Goal: Task Accomplishment & Management: Complete application form

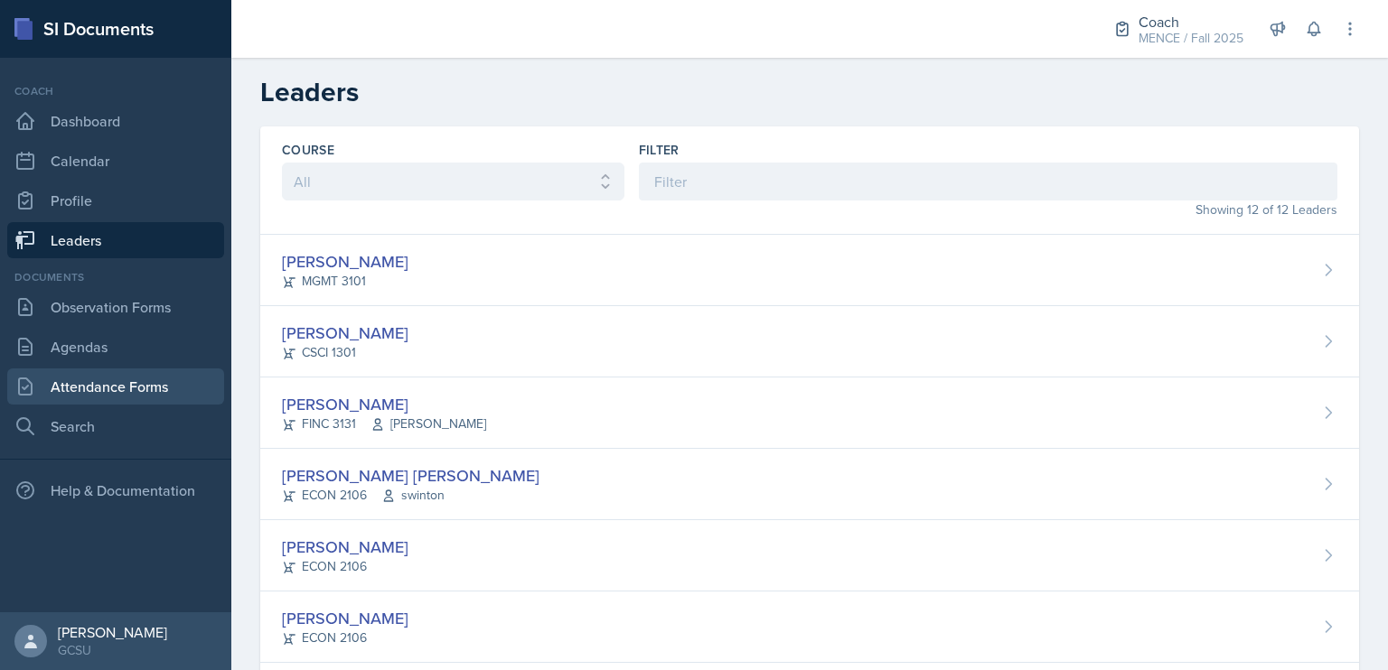
click at [175, 388] on link "Attendance Forms" at bounding box center [115, 387] width 217 height 36
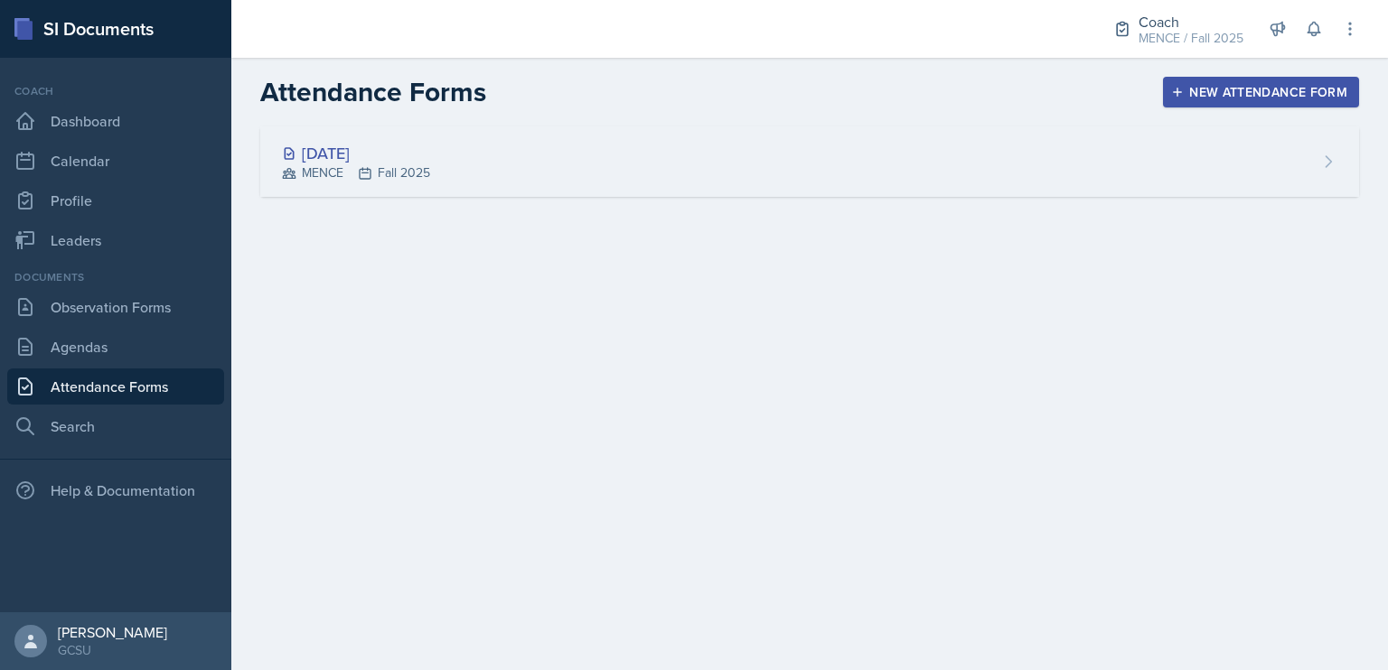
click at [647, 160] on div "[DATE] MENCE Fall 2025" at bounding box center [809, 161] width 1099 height 70
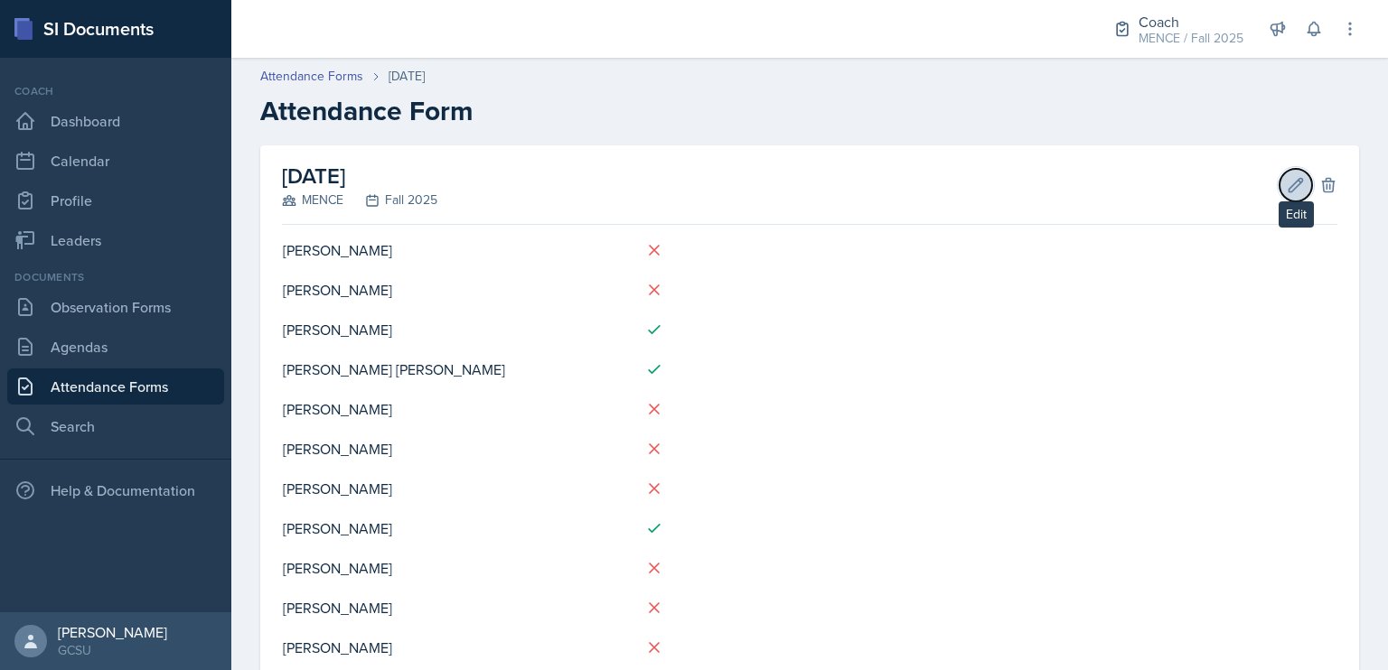
click at [1289, 181] on icon at bounding box center [1296, 185] width 14 height 14
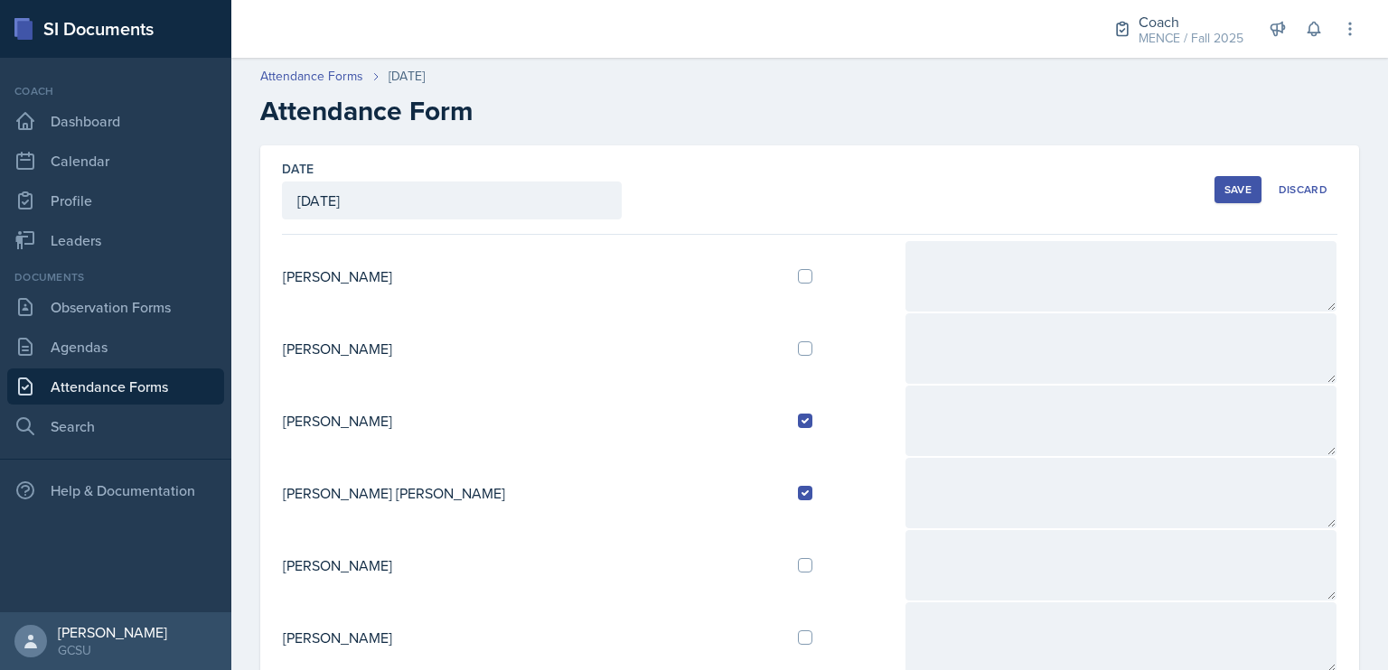
click at [798, 282] on div at bounding box center [844, 276] width 92 height 14
click at [798, 277] on input "checkbox" at bounding box center [805, 276] width 14 height 14
checkbox input "true"
click at [1214, 189] on button "Save" at bounding box center [1237, 189] width 47 height 27
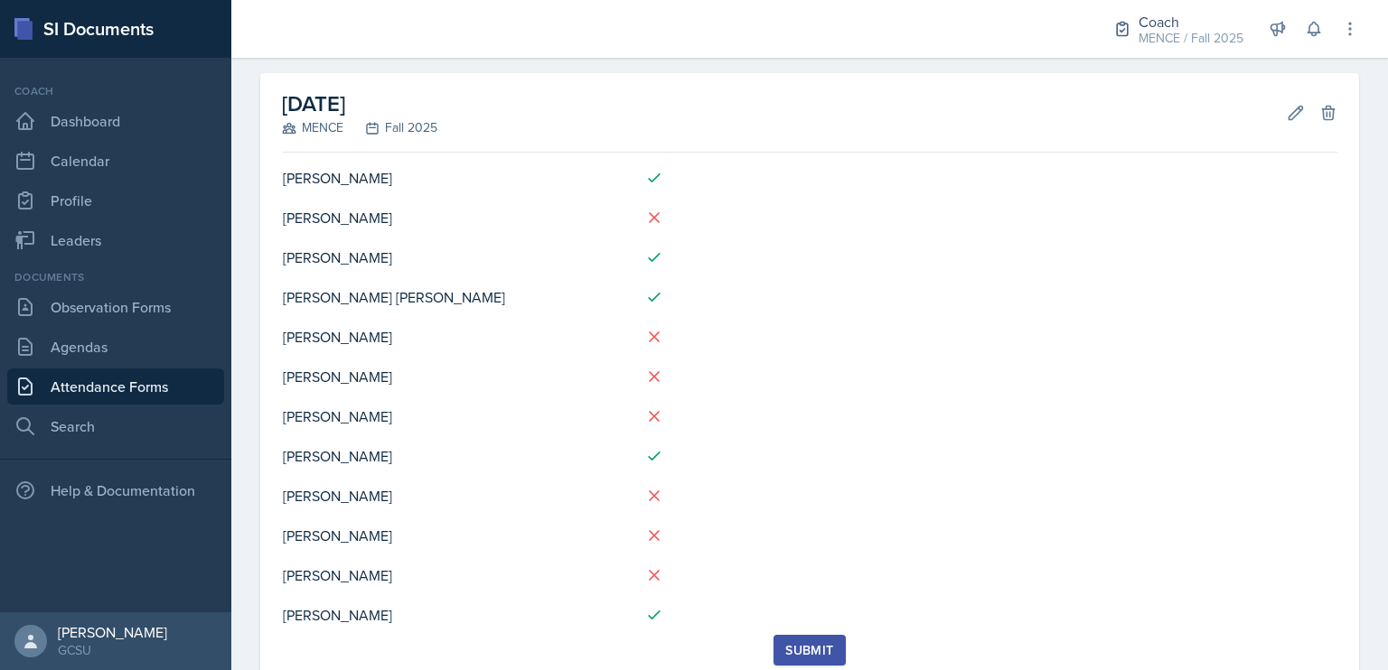
scroll to position [126, 0]
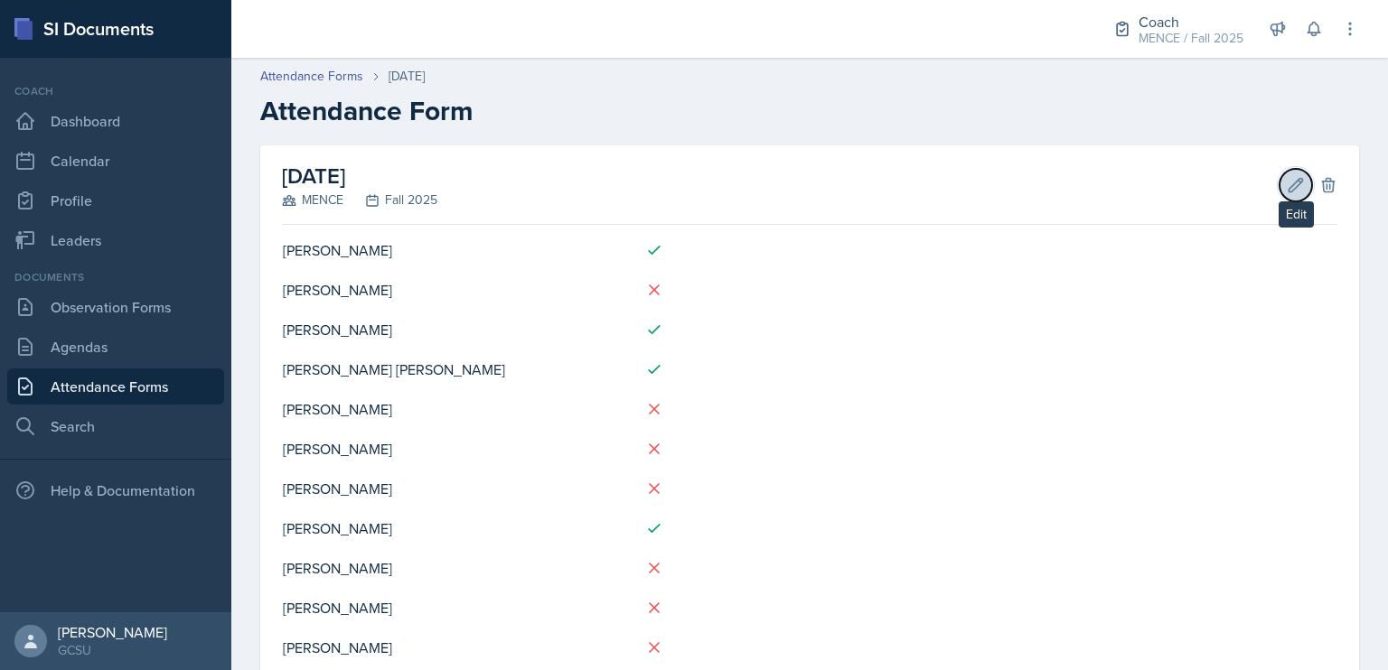
click at [1279, 185] on button "Edit" at bounding box center [1295, 185] width 33 height 33
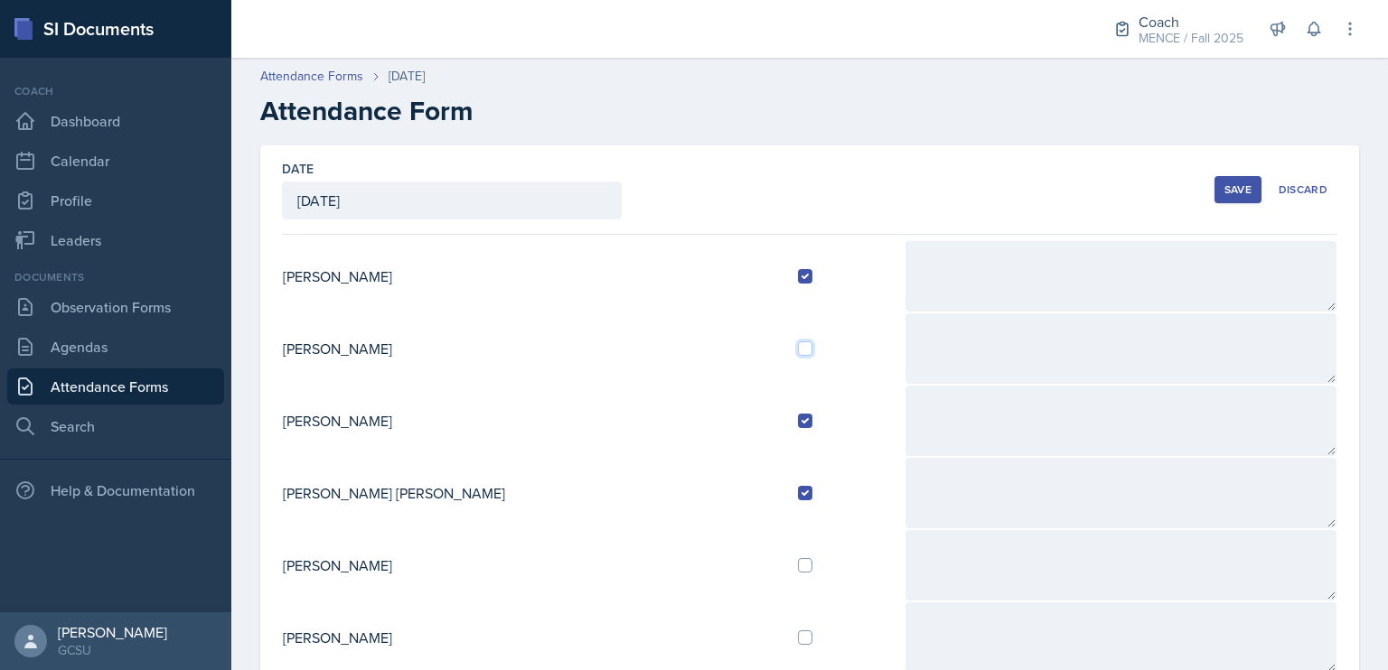
click at [798, 346] on input "checkbox" at bounding box center [805, 349] width 14 height 14
checkbox input "true"
click at [1219, 181] on button "Save" at bounding box center [1237, 189] width 47 height 27
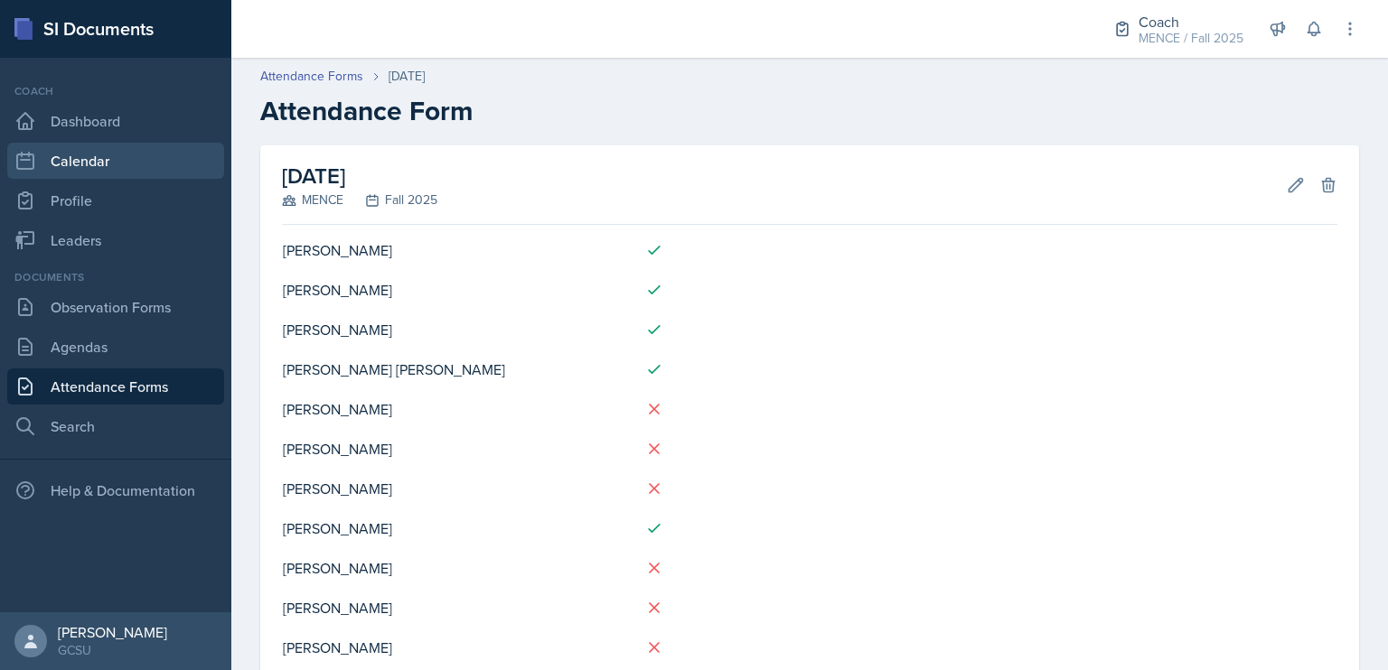
click at [101, 170] on link "Calendar" at bounding box center [115, 161] width 217 height 36
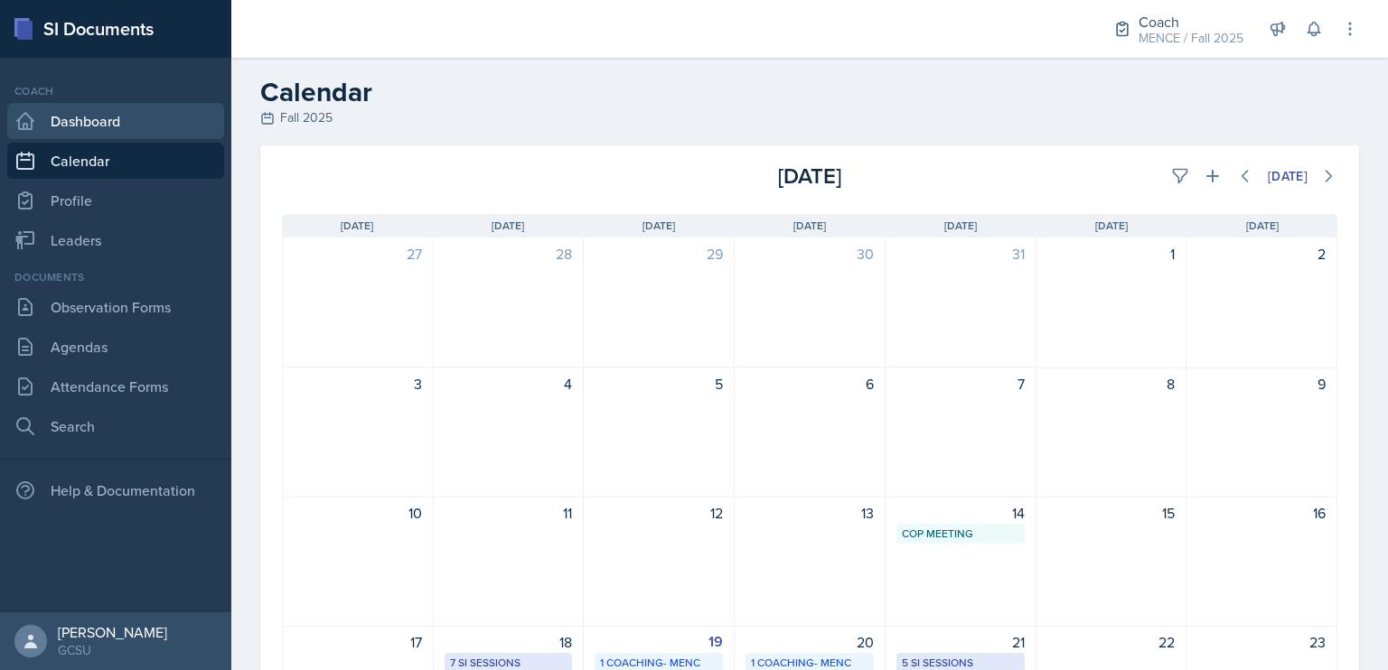
click at [131, 125] on link "Dashboard" at bounding box center [115, 121] width 217 height 36
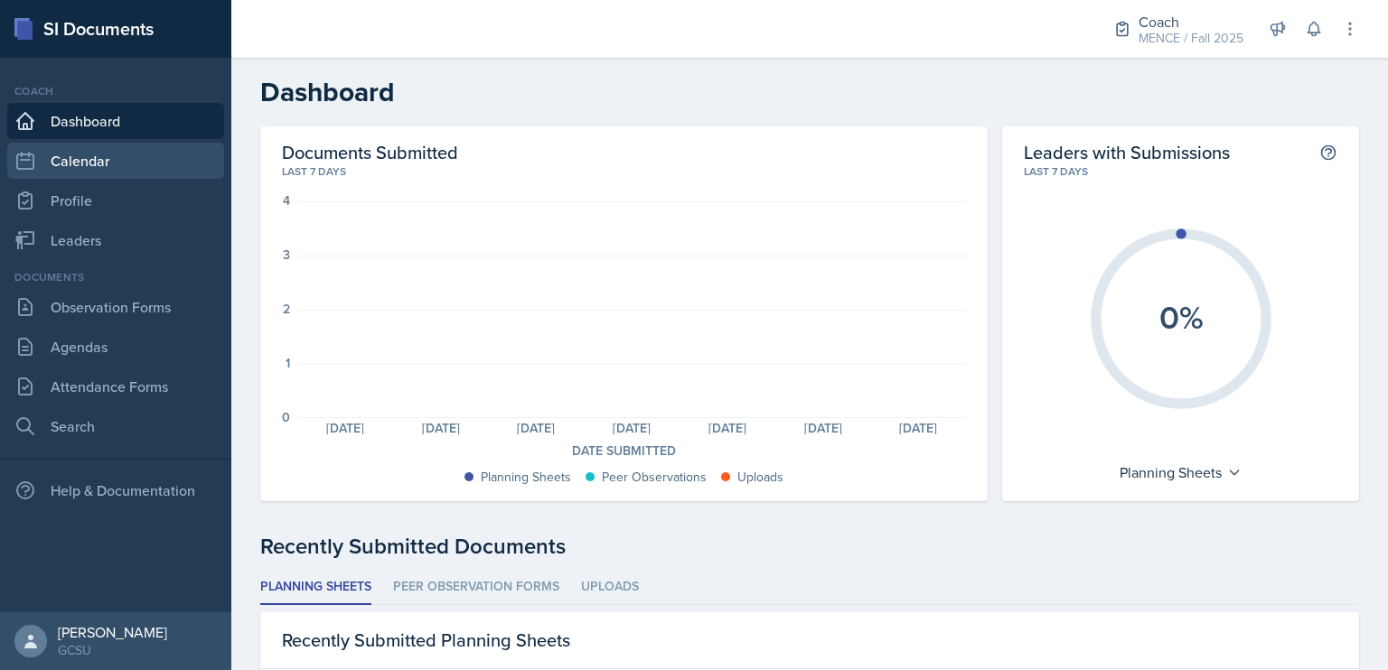
click at [26, 148] on link "Calendar" at bounding box center [115, 161] width 217 height 36
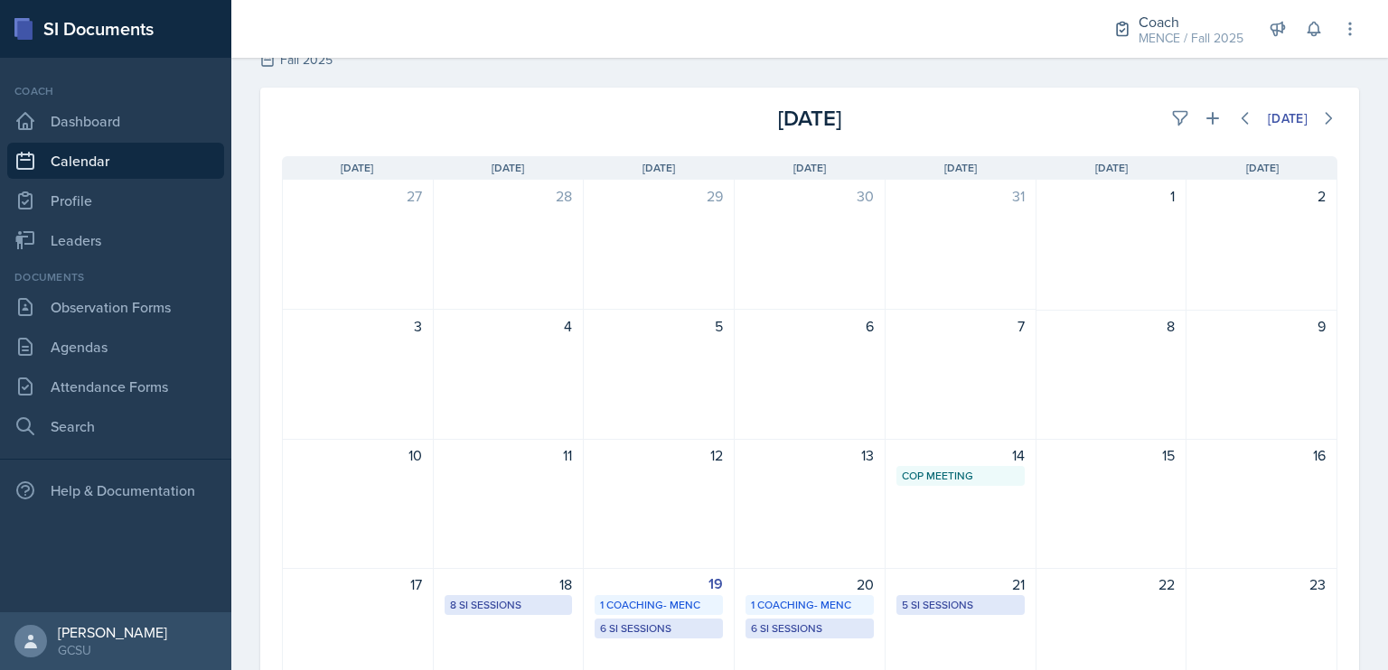
scroll to position [58, 0]
click at [1171, 124] on icon at bounding box center [1180, 118] width 18 height 18
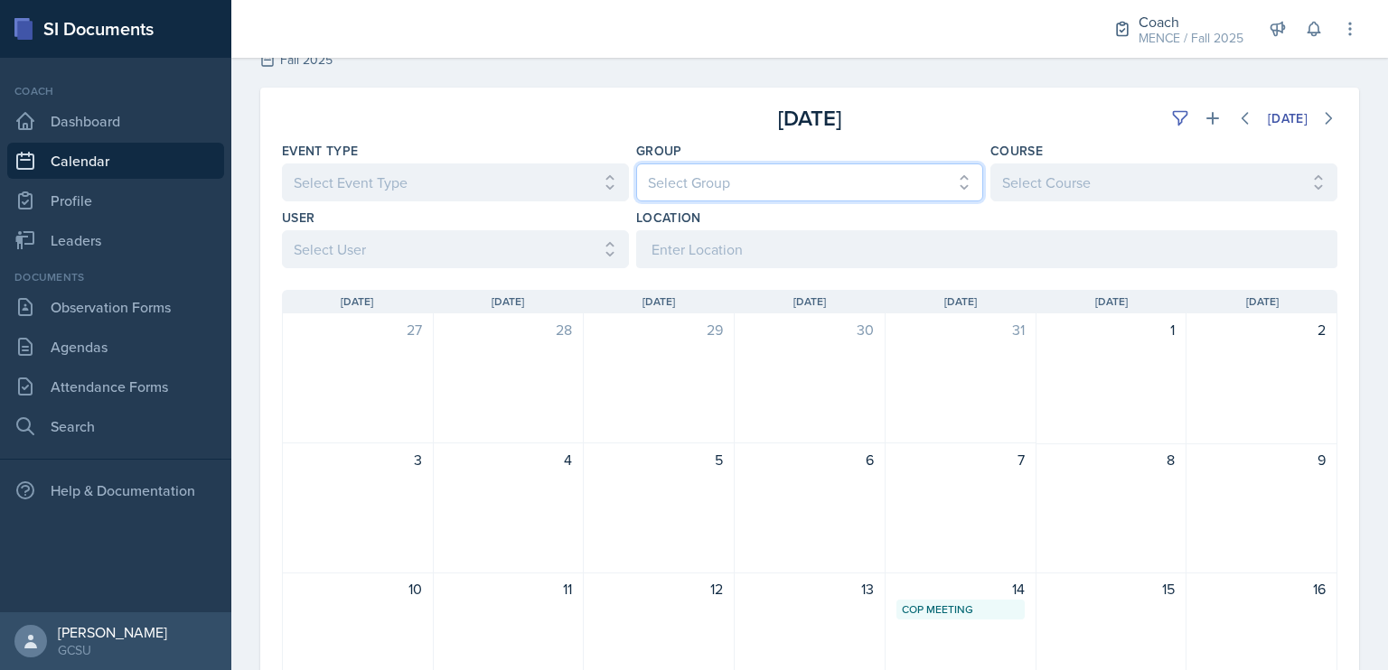
click at [810, 181] on select "Select Group All [PERSON_NAME] [PERSON_NAME] MENCE" at bounding box center [809, 183] width 347 height 38
select select "5ab81a1d-63dd-4c15-ab99-dbb949256b68"
click at [636, 164] on select "Select Group All [PERSON_NAME] [PERSON_NAME] MENCE" at bounding box center [809, 183] width 347 height 38
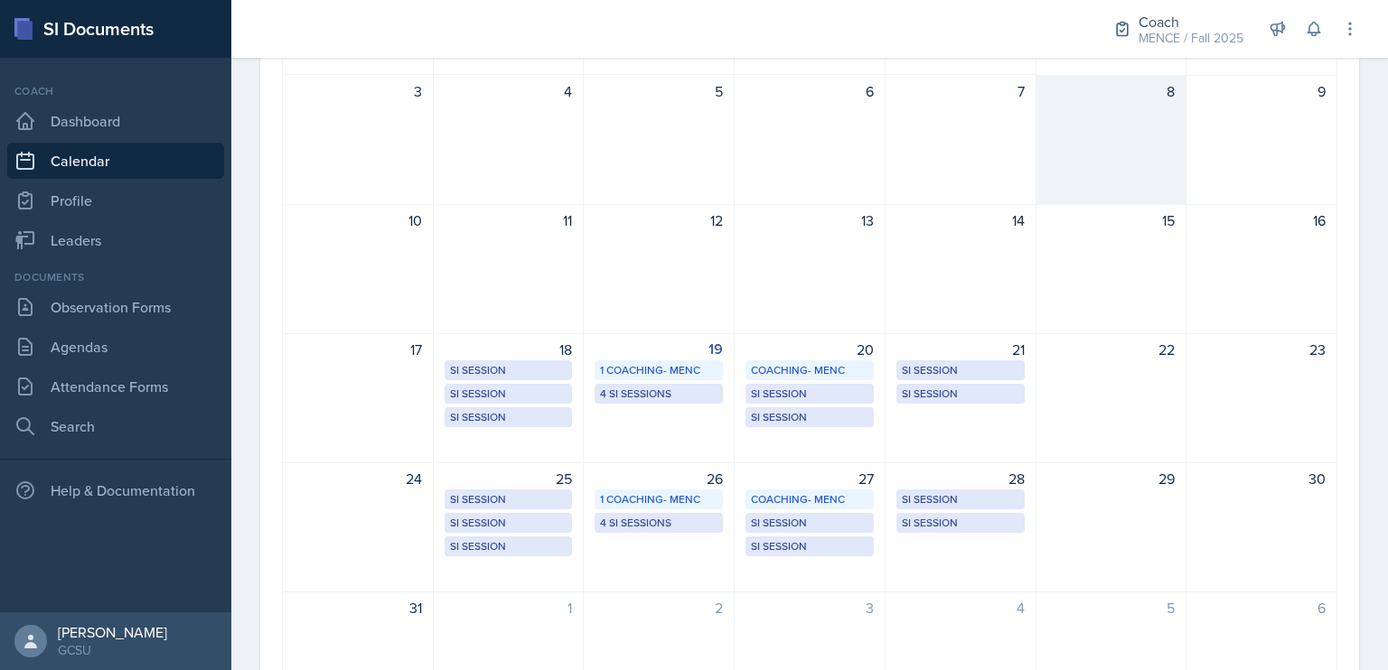
scroll to position [428, 0]
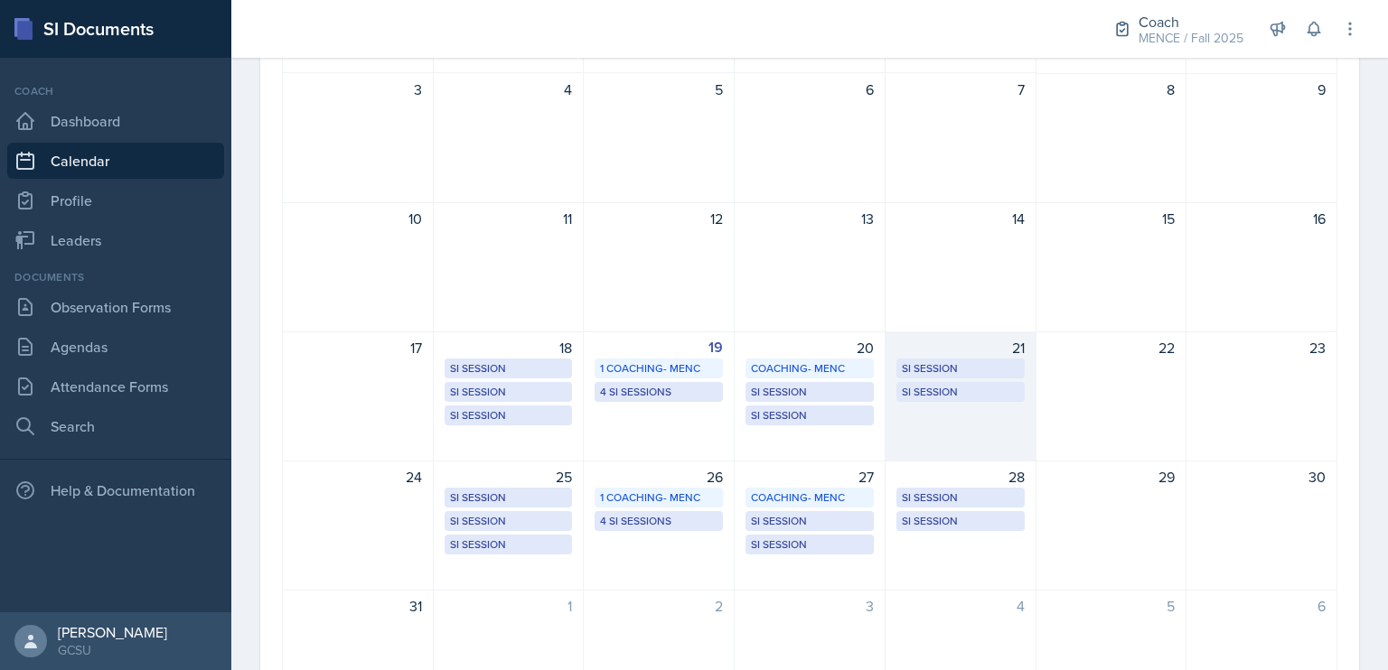
click at [954, 430] on div "21 SI Session [PERSON_NAME] 105 5:00 PM - 6:30 PM SI Session ATK 108 6:30 PM - …" at bounding box center [960, 397] width 151 height 130
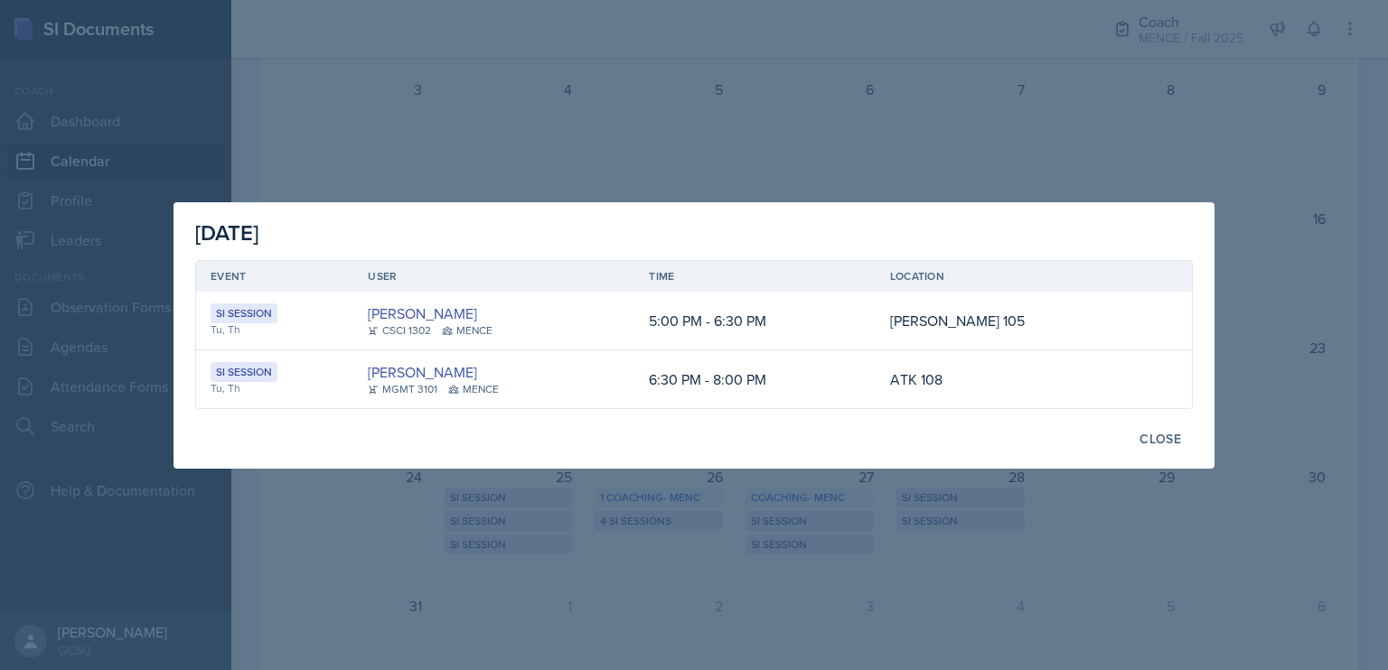
click at [740, 463] on div "[DATE] Event User Time Location SI Session Tu, Th [PERSON_NAME] CSCI 1302 MENCE…" at bounding box center [693, 335] width 1041 height 267
click at [816, 526] on div at bounding box center [694, 335] width 1388 height 670
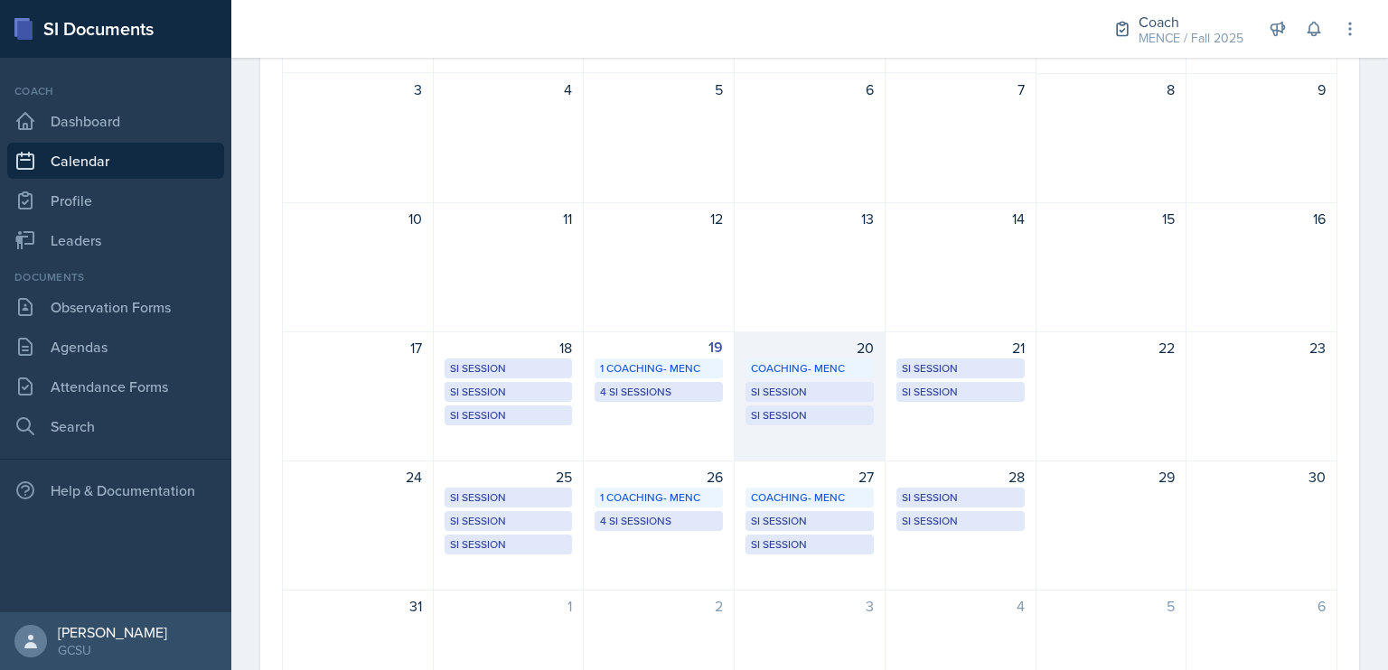
click at [790, 442] on div "20 Coaching- MENC Coaching Room 10:00 AM - 12:00 PM SI Session A&S 254 (CSCI 13…" at bounding box center [810, 397] width 151 height 130
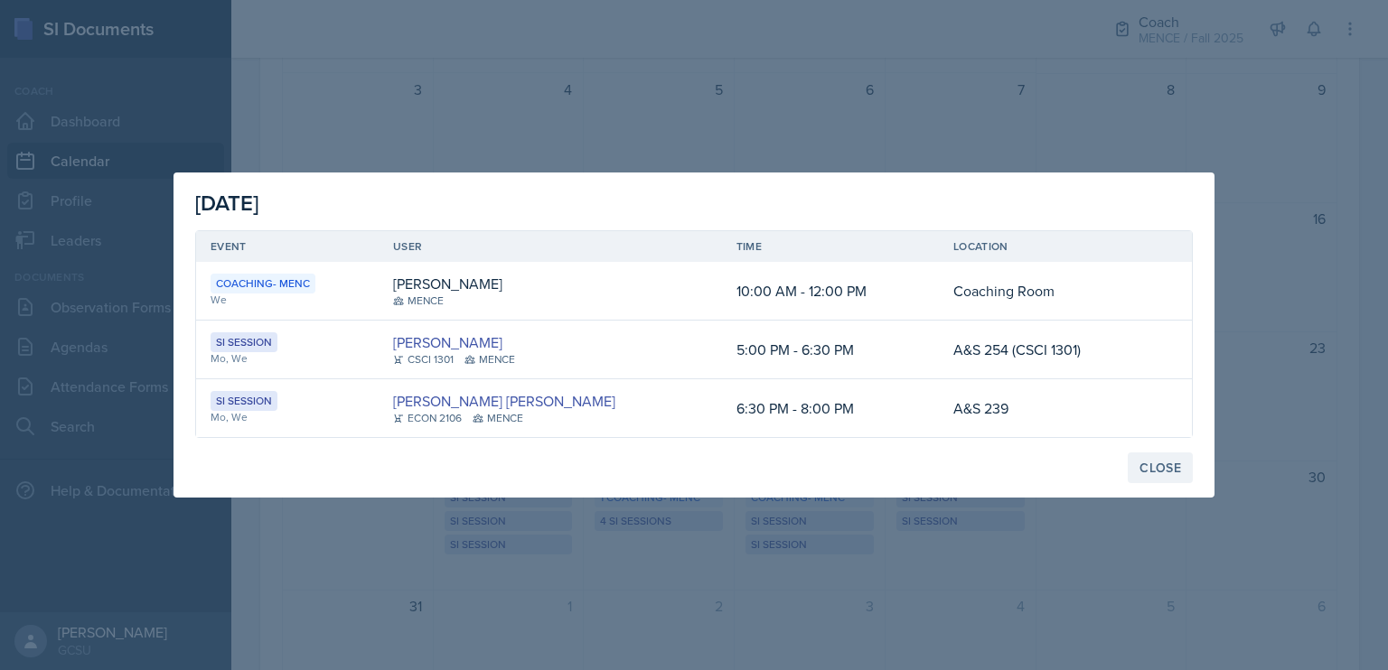
click at [1174, 463] on div "Close" at bounding box center [1160, 468] width 42 height 14
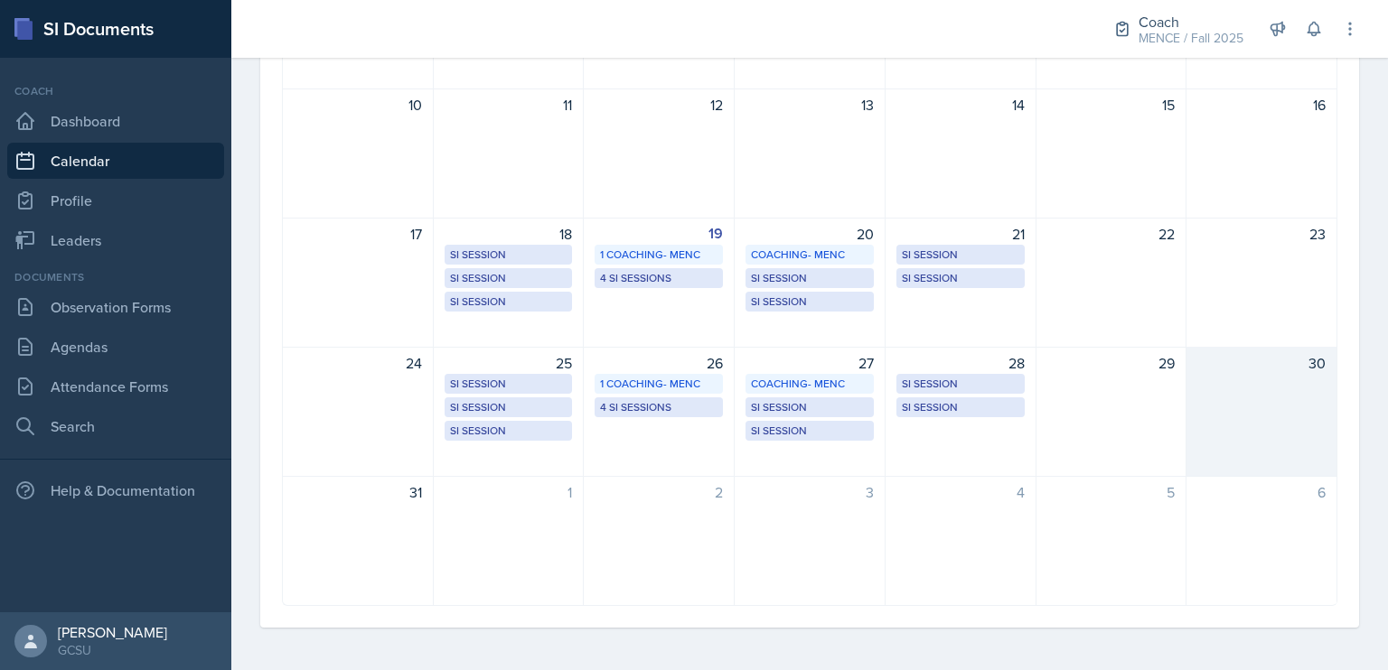
scroll to position [0, 0]
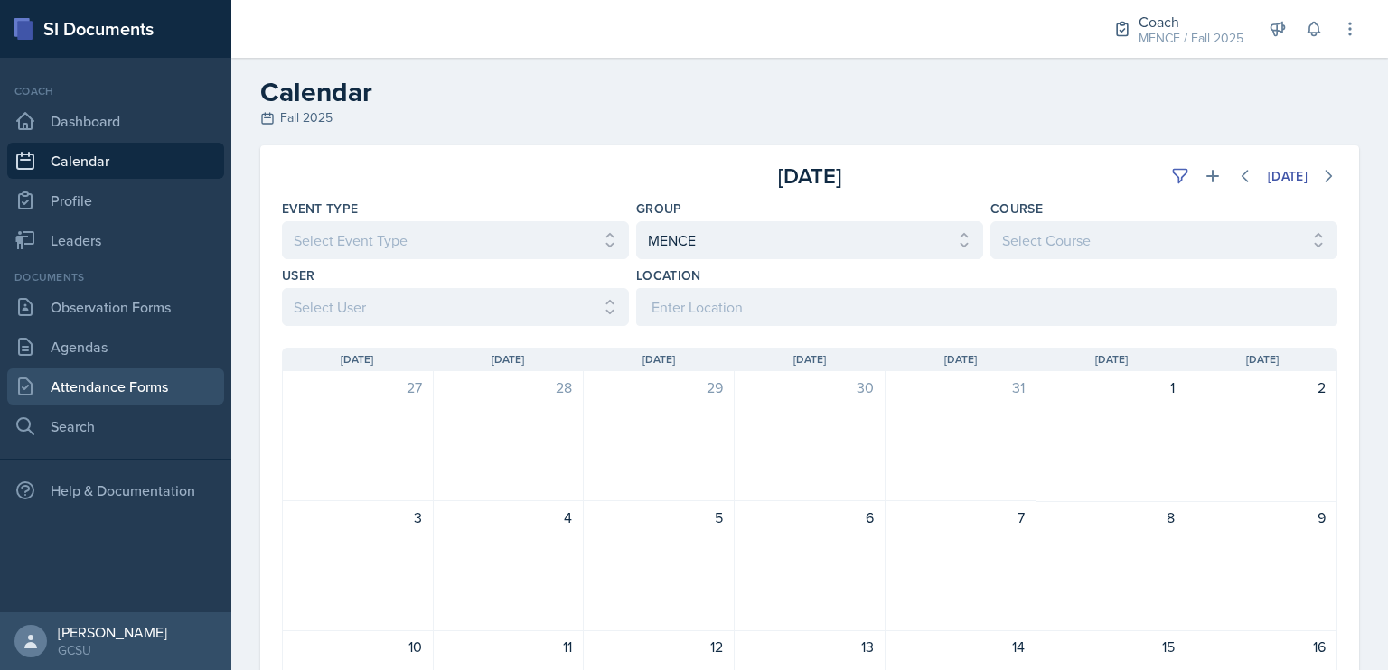
click at [132, 387] on link "Attendance Forms" at bounding box center [115, 387] width 217 height 36
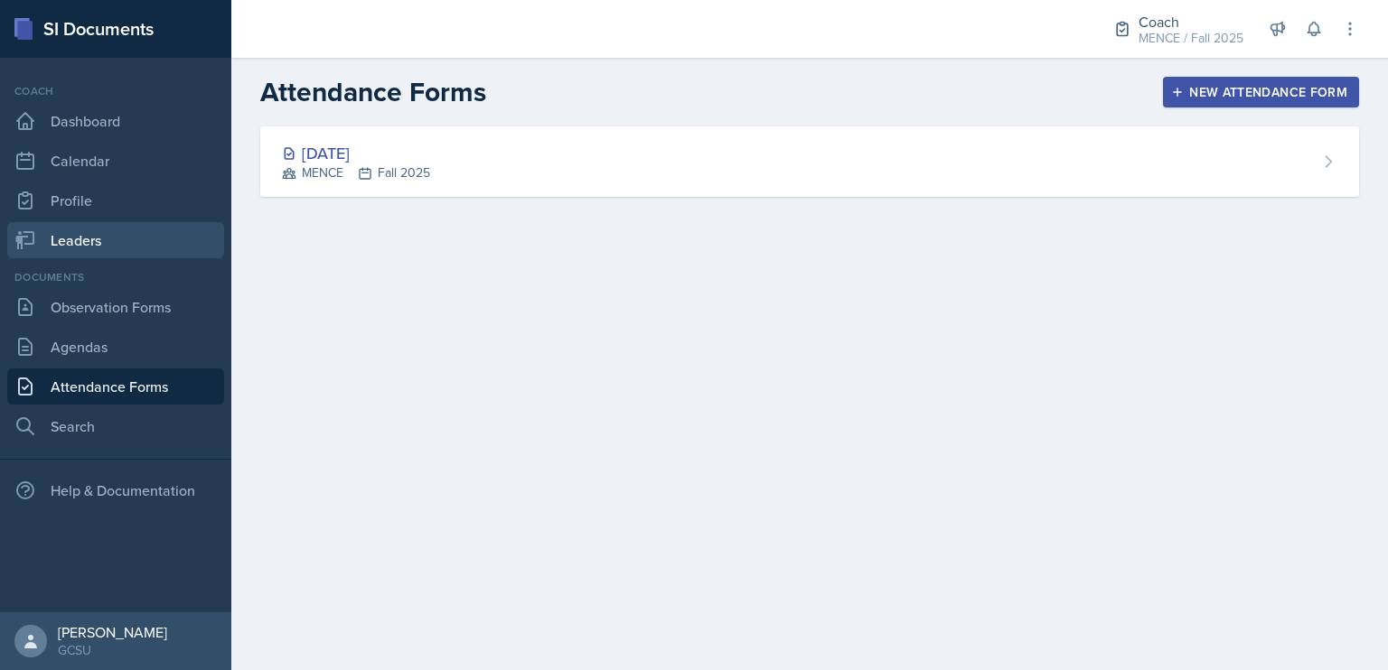
click at [91, 240] on link "Leaders" at bounding box center [115, 240] width 217 height 36
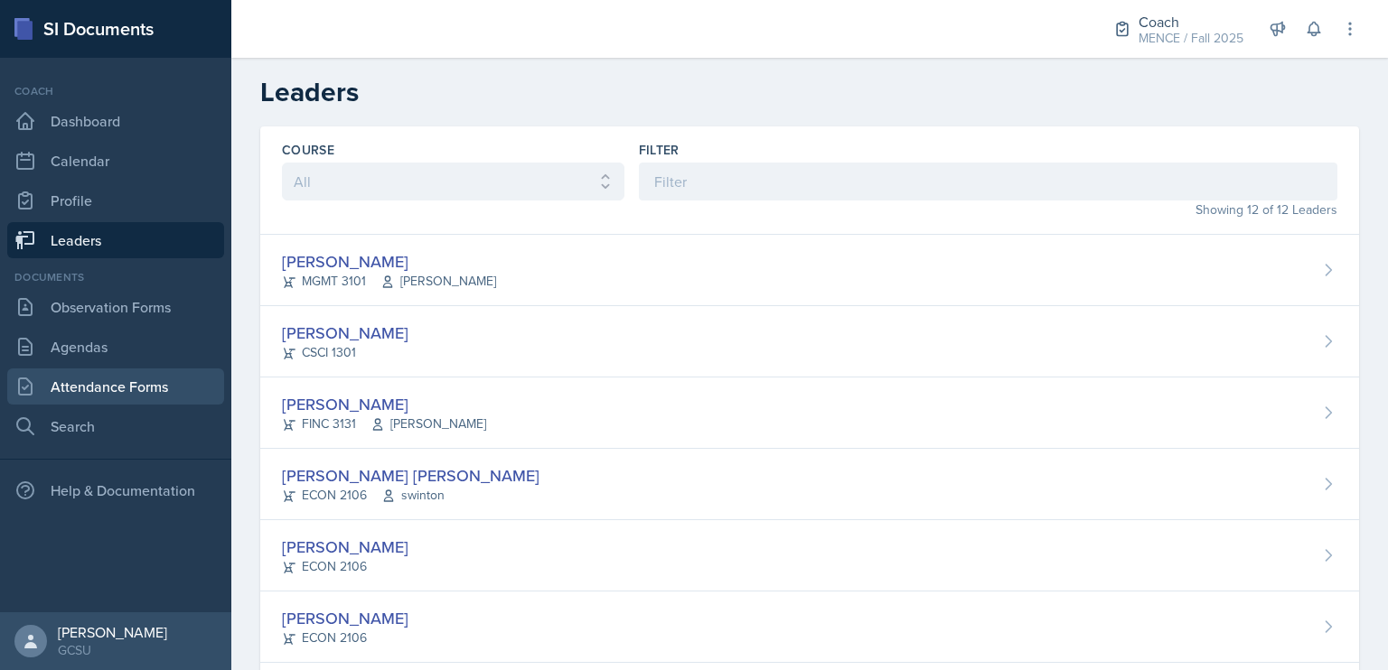
click at [130, 382] on link "Attendance Forms" at bounding box center [115, 387] width 217 height 36
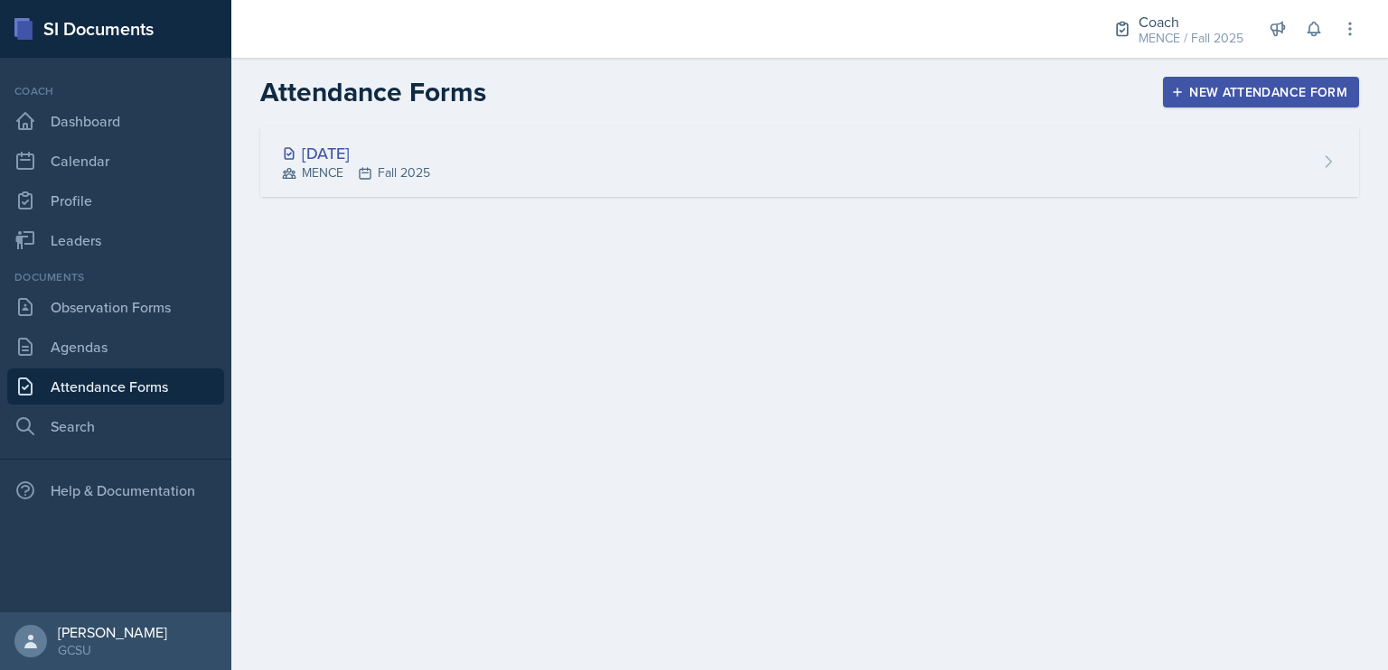
click at [510, 165] on div "[DATE] MENCE Fall 2025" at bounding box center [809, 161] width 1099 height 70
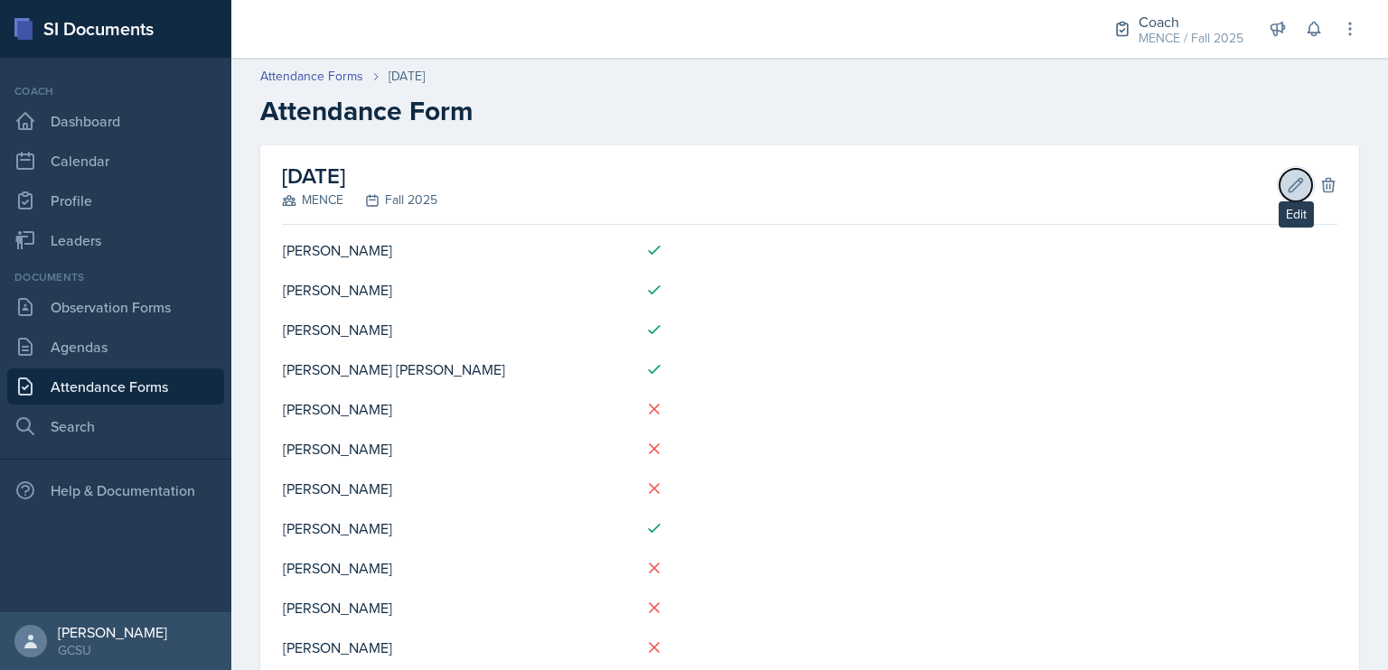
click at [1290, 189] on icon at bounding box center [1296, 185] width 18 height 18
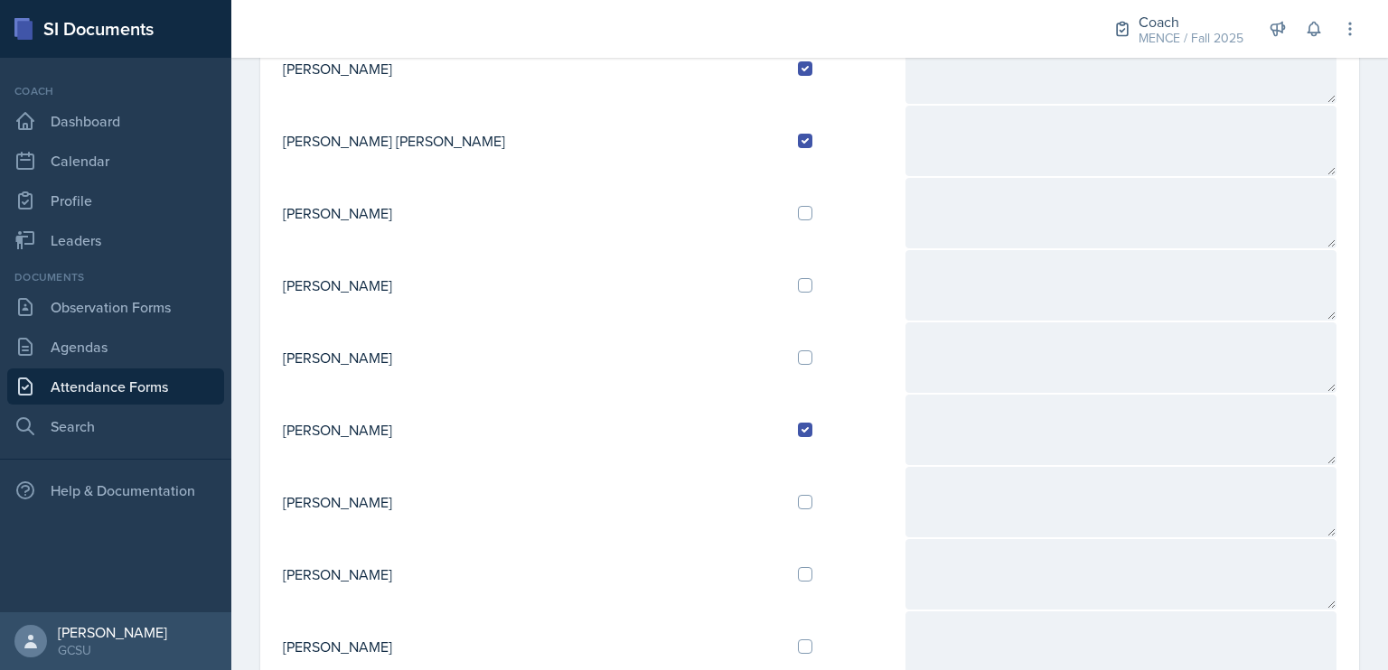
scroll to position [353, 0]
click at [798, 355] on input "checkbox" at bounding box center [805, 357] width 14 height 14
checkbox input "true"
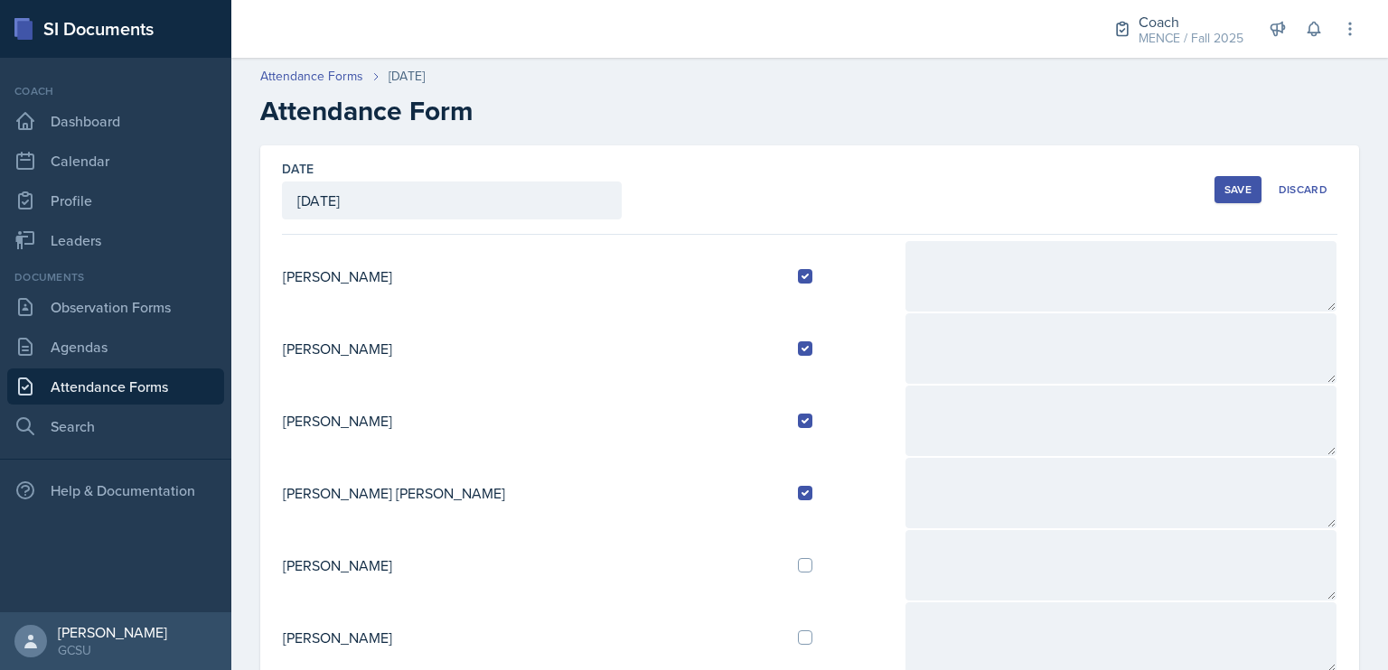
click at [1224, 184] on div "Save" at bounding box center [1237, 190] width 27 height 14
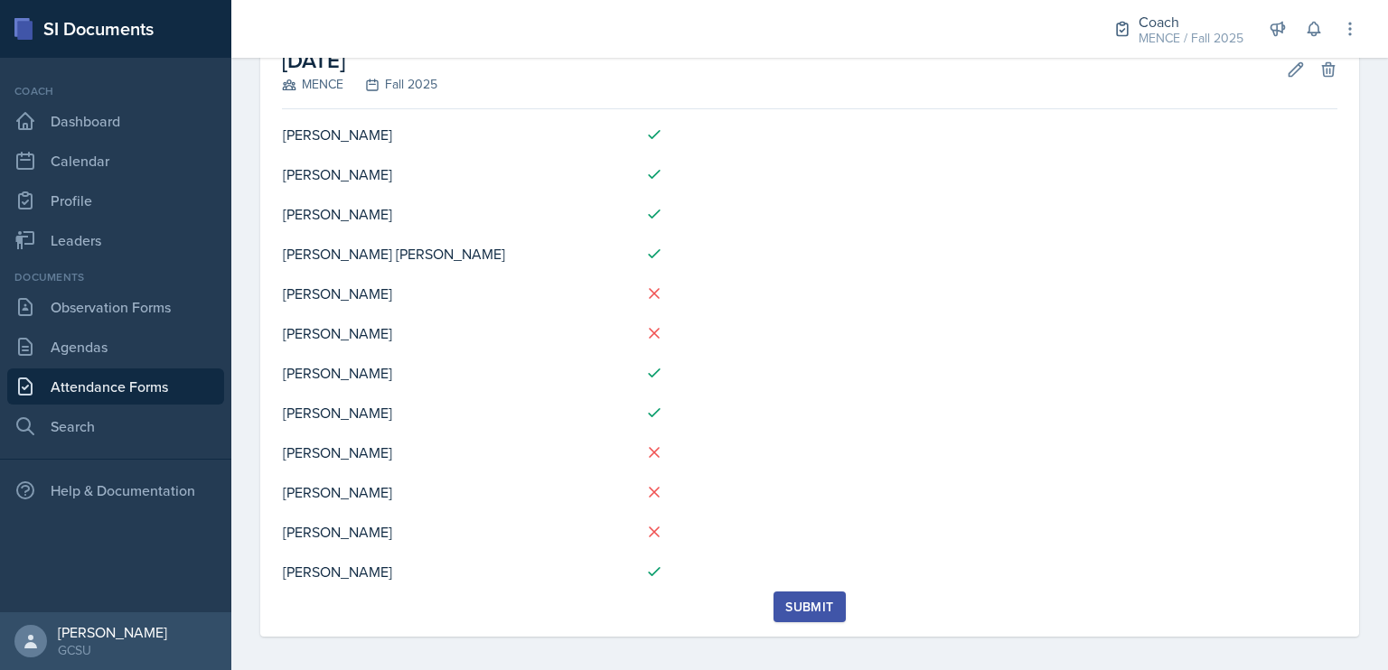
scroll to position [126, 0]
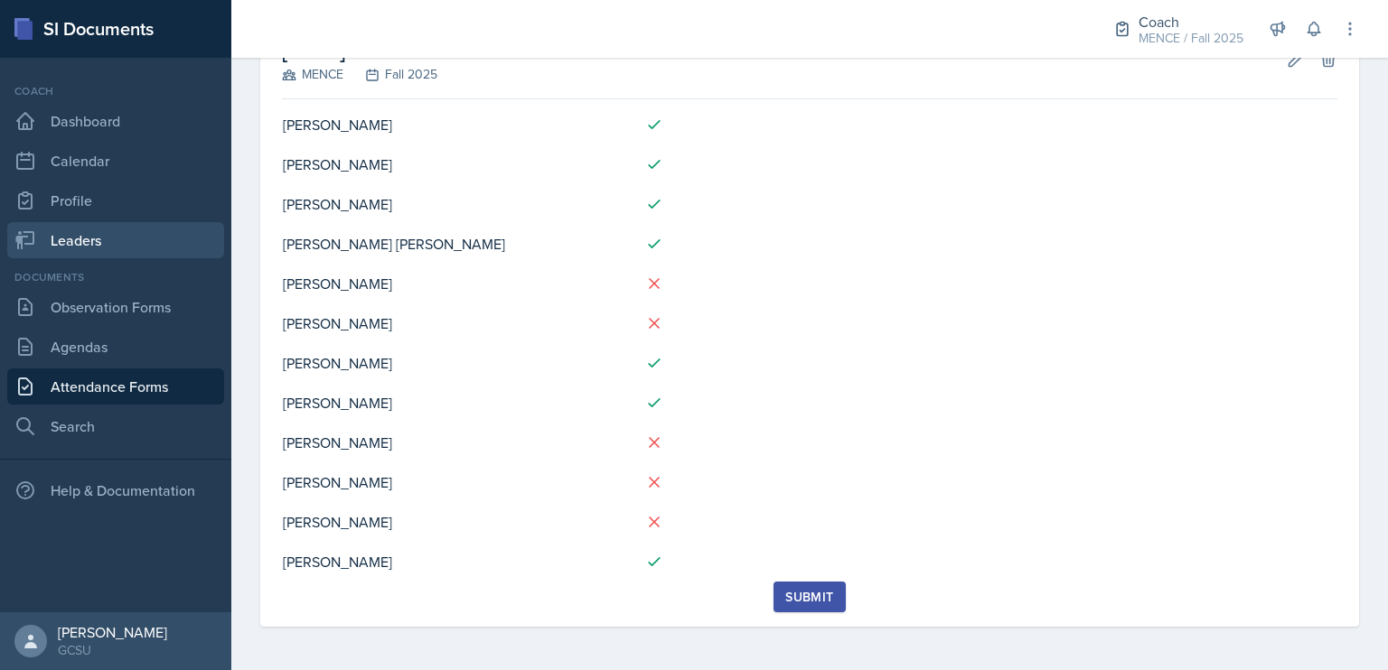
click at [144, 239] on link "Leaders" at bounding box center [115, 240] width 217 height 36
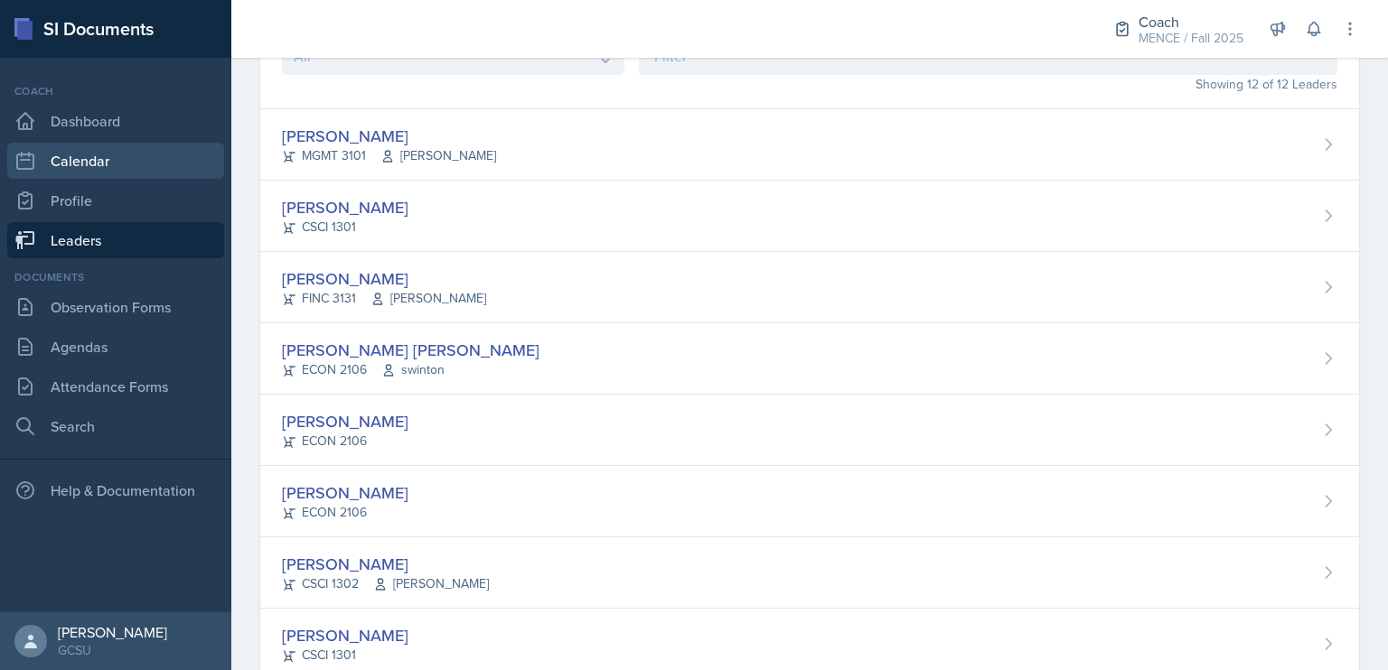
click at [129, 167] on link "Calendar" at bounding box center [115, 161] width 217 height 36
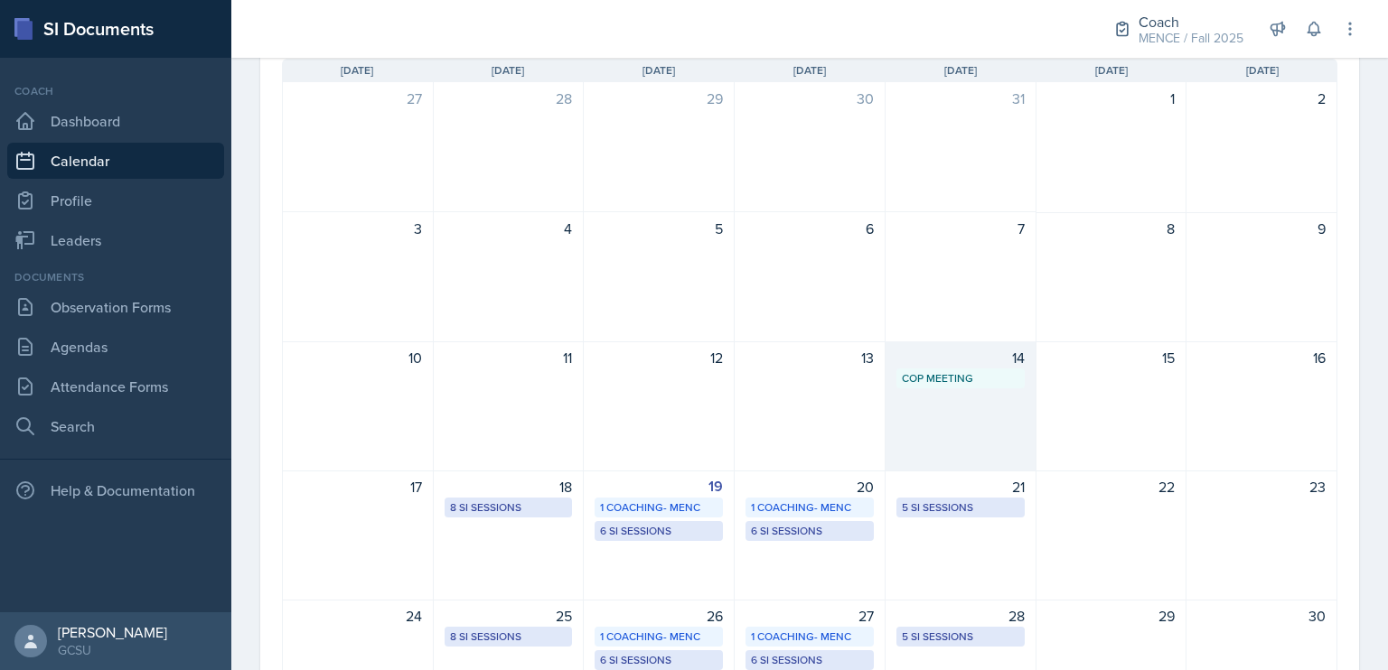
scroll to position [409, 0]
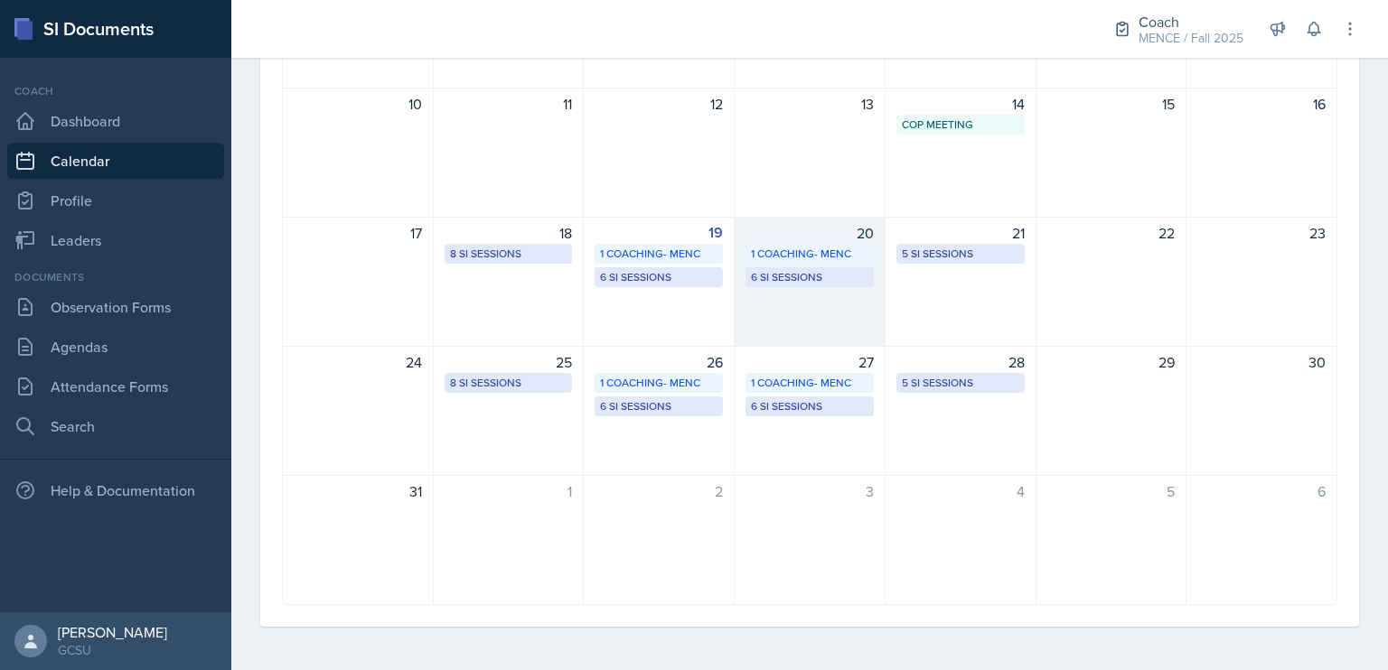
click at [802, 300] on div "20 1 Coaching- MENC 6 SI Sessions" at bounding box center [810, 282] width 151 height 130
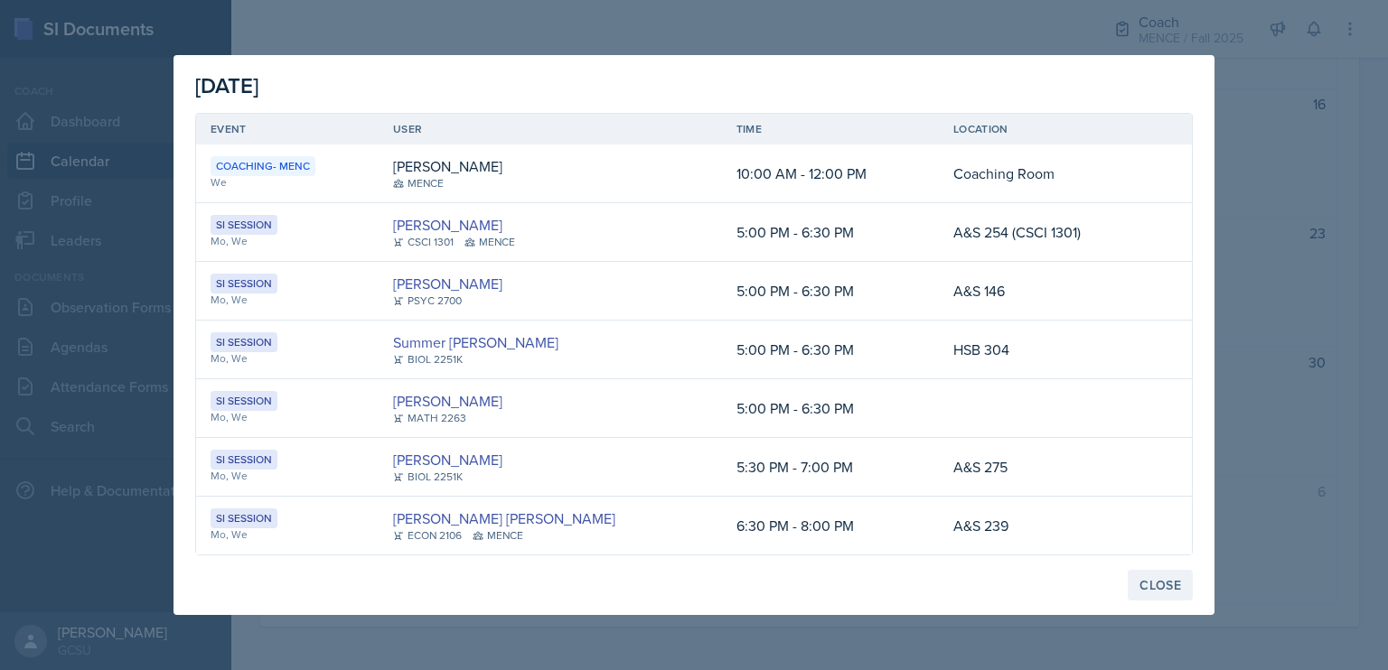
click at [1147, 586] on div "Close" at bounding box center [1160, 585] width 42 height 14
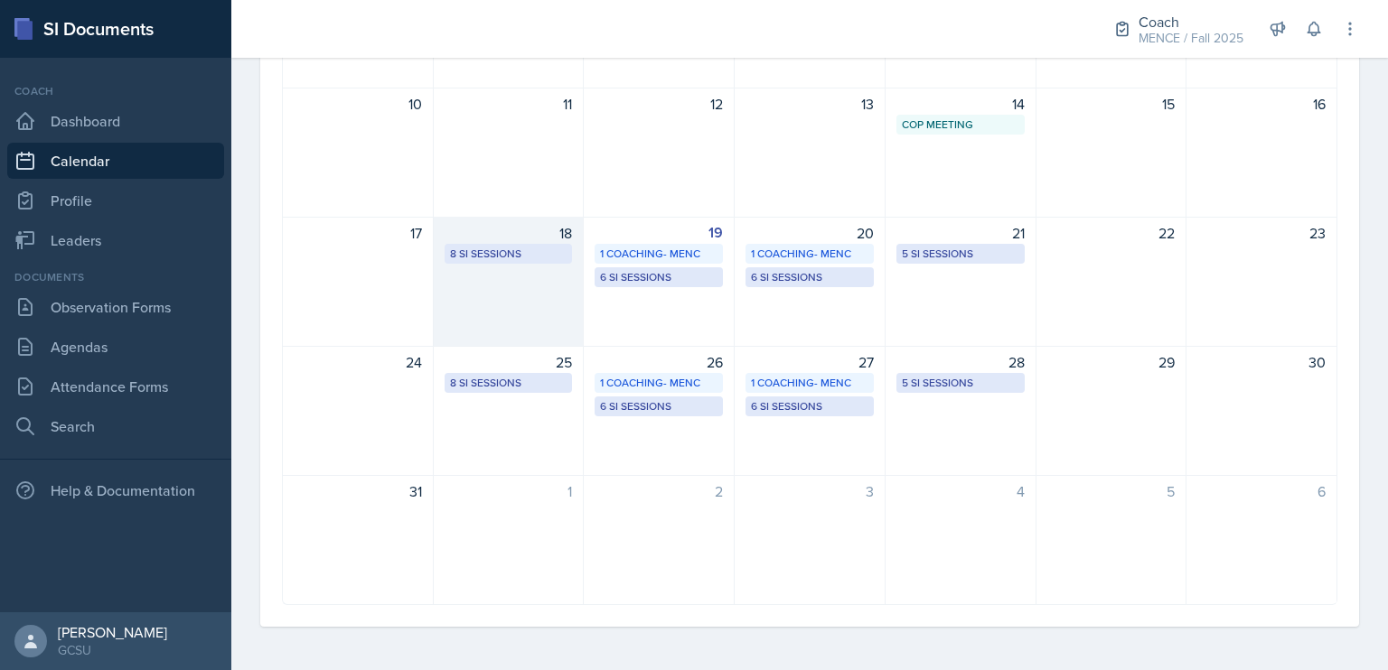
click at [546, 302] on div "18 8 SI Sessions" at bounding box center [509, 282] width 151 height 130
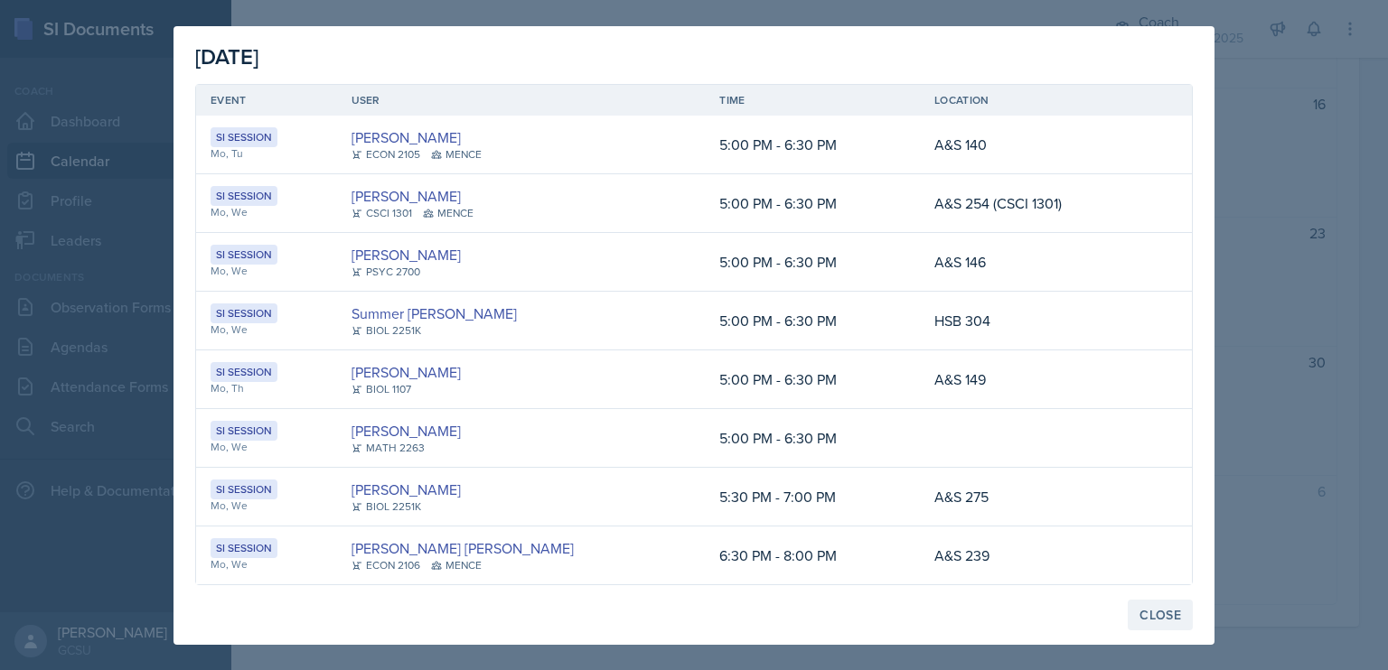
click at [1154, 615] on div "Close" at bounding box center [1160, 615] width 42 height 14
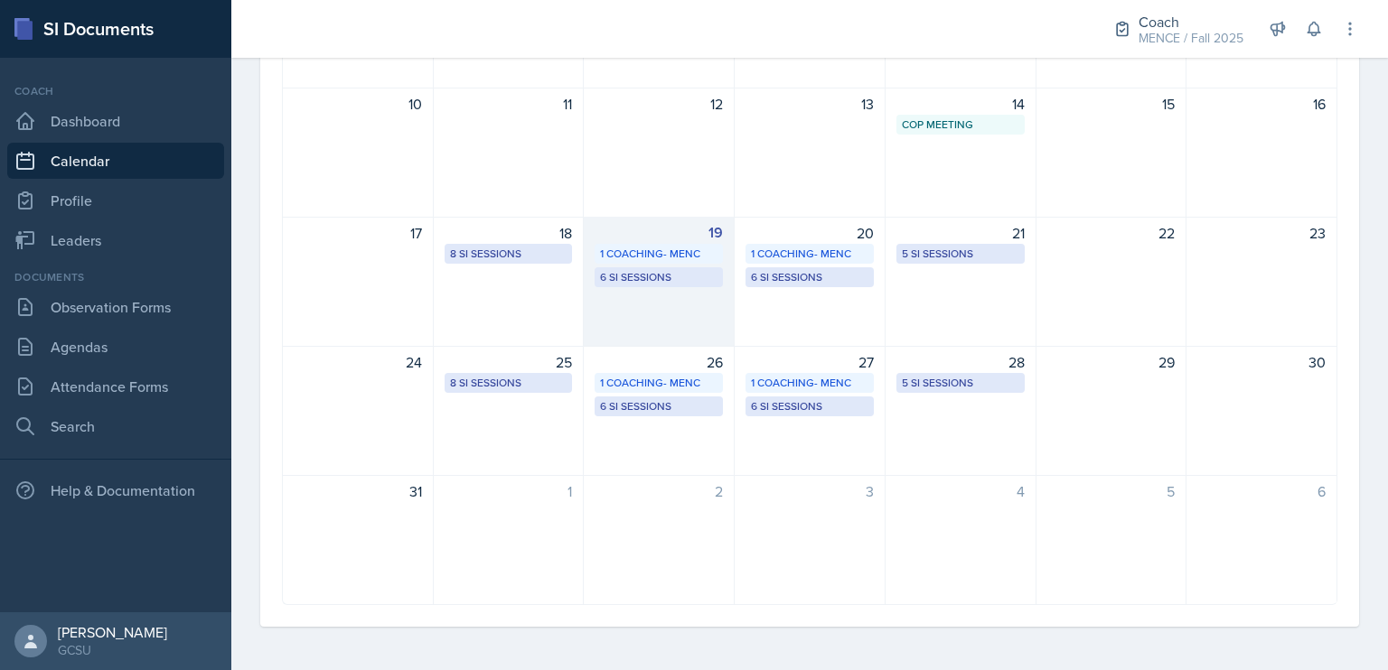
click at [636, 302] on div "19 1 Coaching- MENC 6 SI Sessions" at bounding box center [659, 282] width 151 height 130
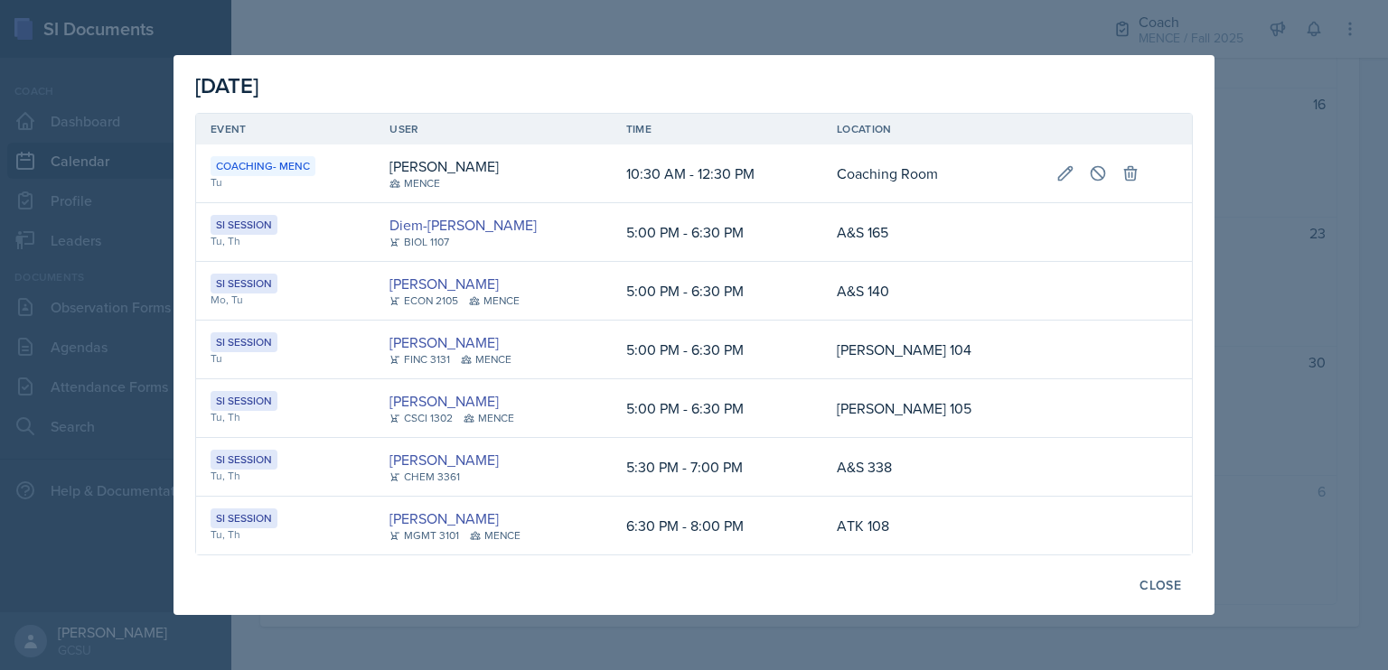
click at [1267, 373] on div at bounding box center [694, 335] width 1388 height 670
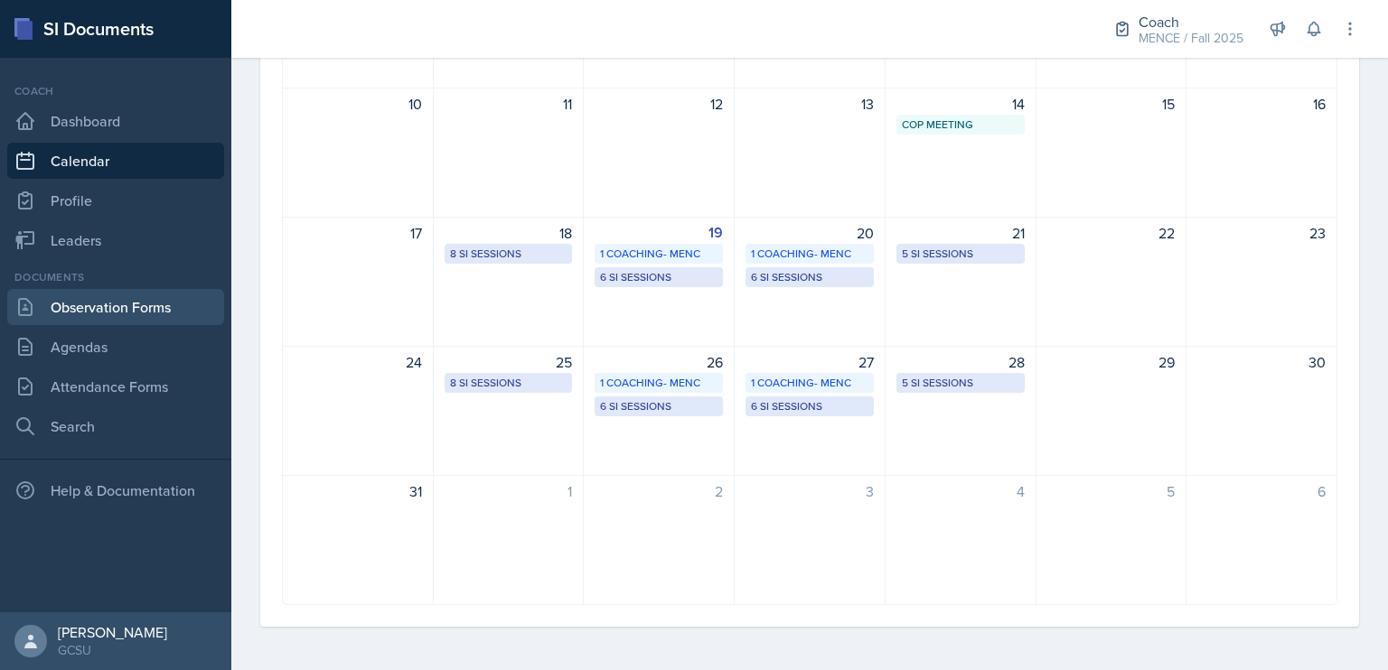
click at [162, 299] on link "Observation Forms" at bounding box center [115, 307] width 217 height 36
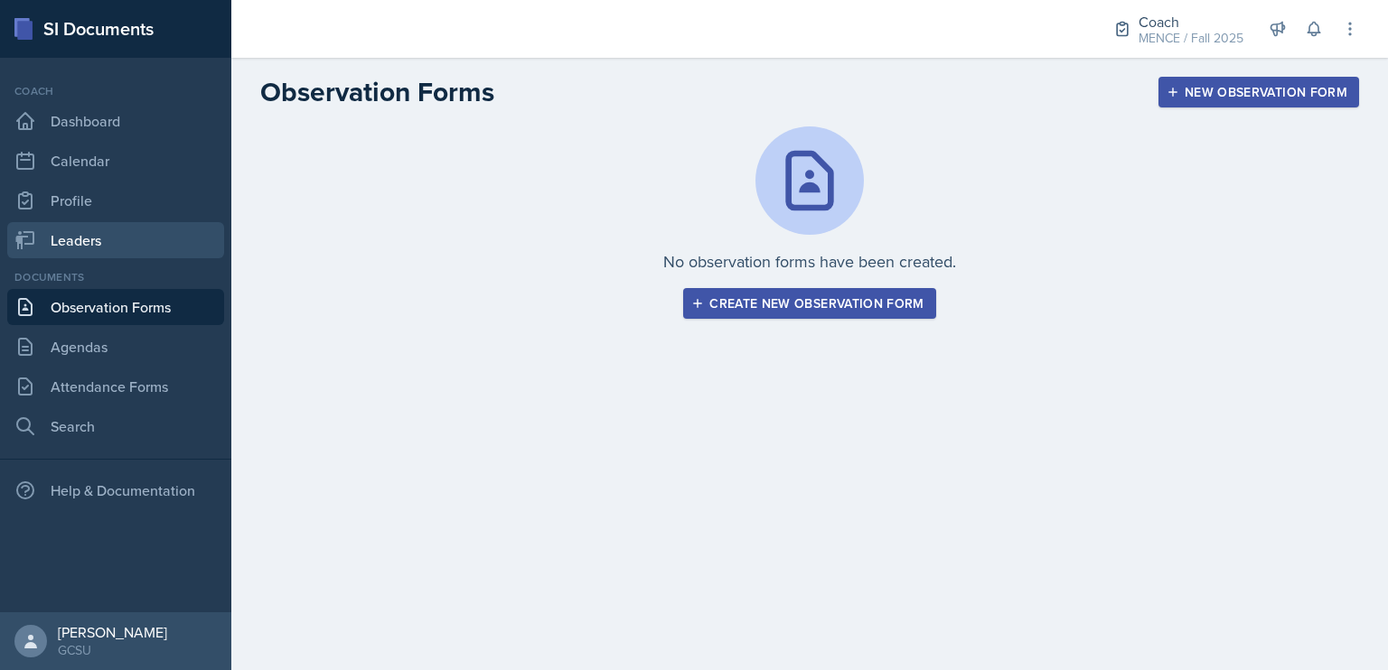
click at [120, 240] on link "Leaders" at bounding box center [115, 240] width 217 height 36
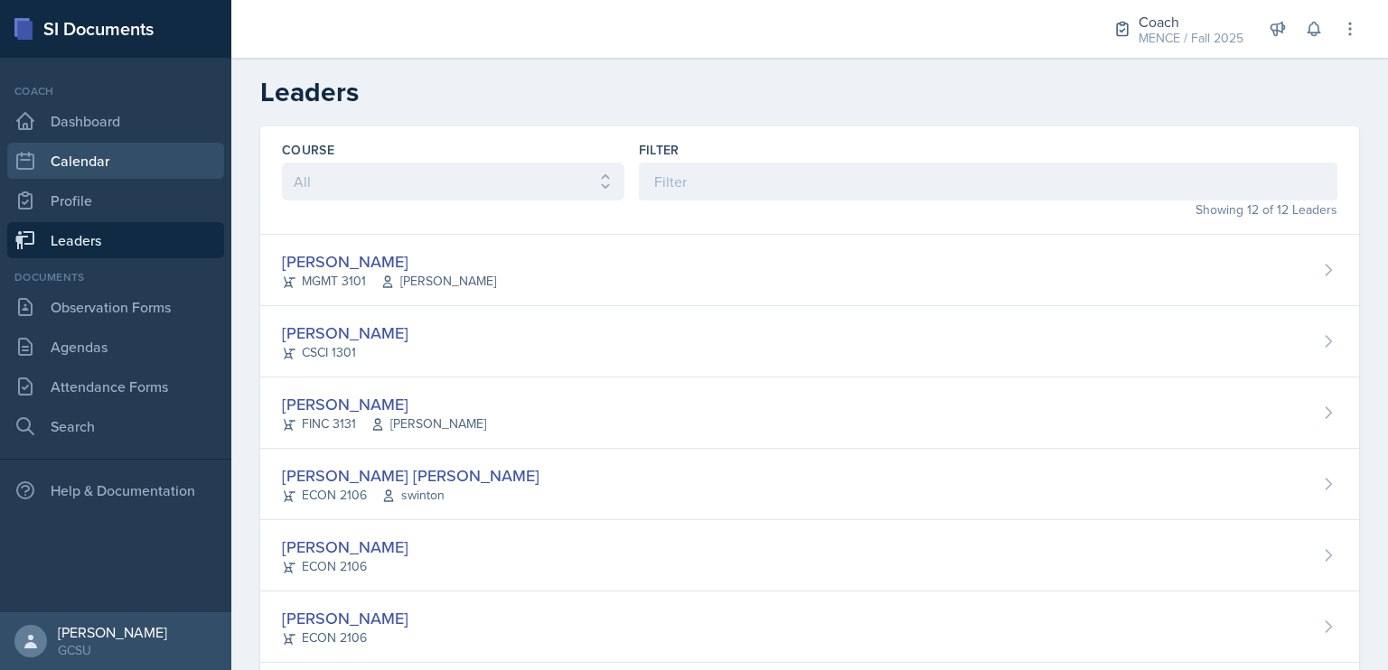
click at [138, 153] on link "Calendar" at bounding box center [115, 161] width 217 height 36
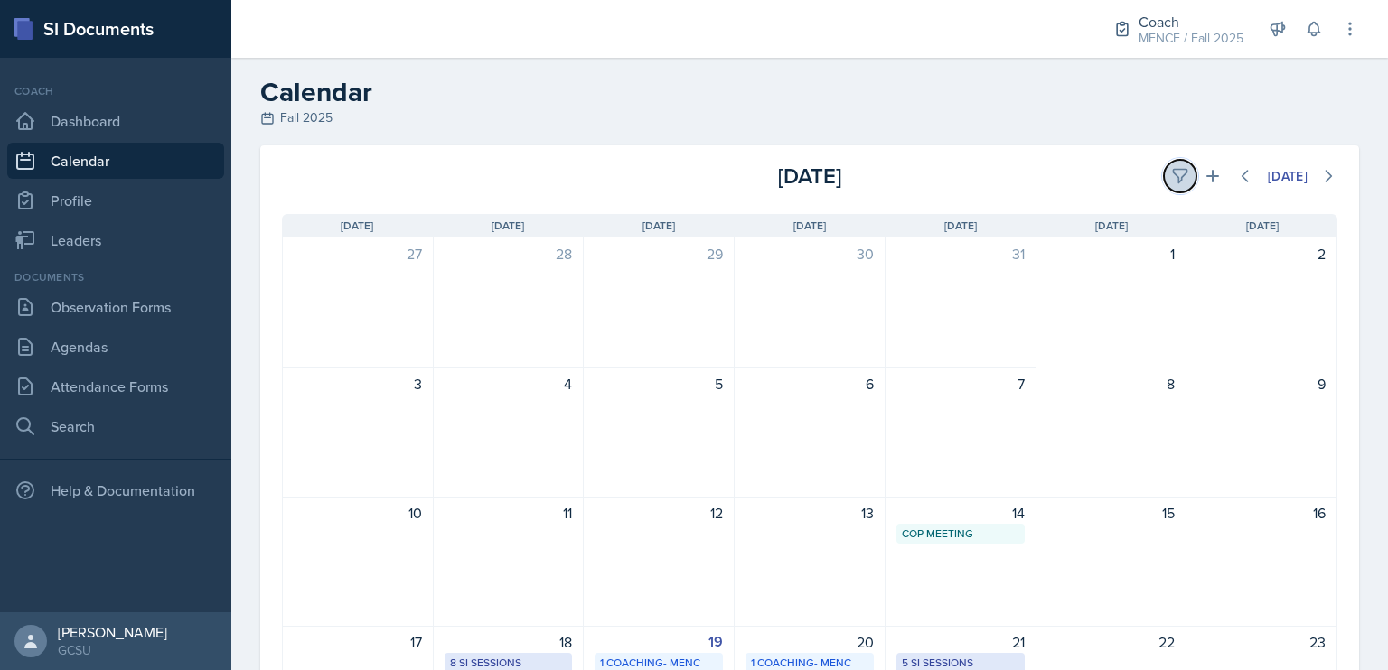
click at [1171, 178] on icon at bounding box center [1180, 176] width 18 height 18
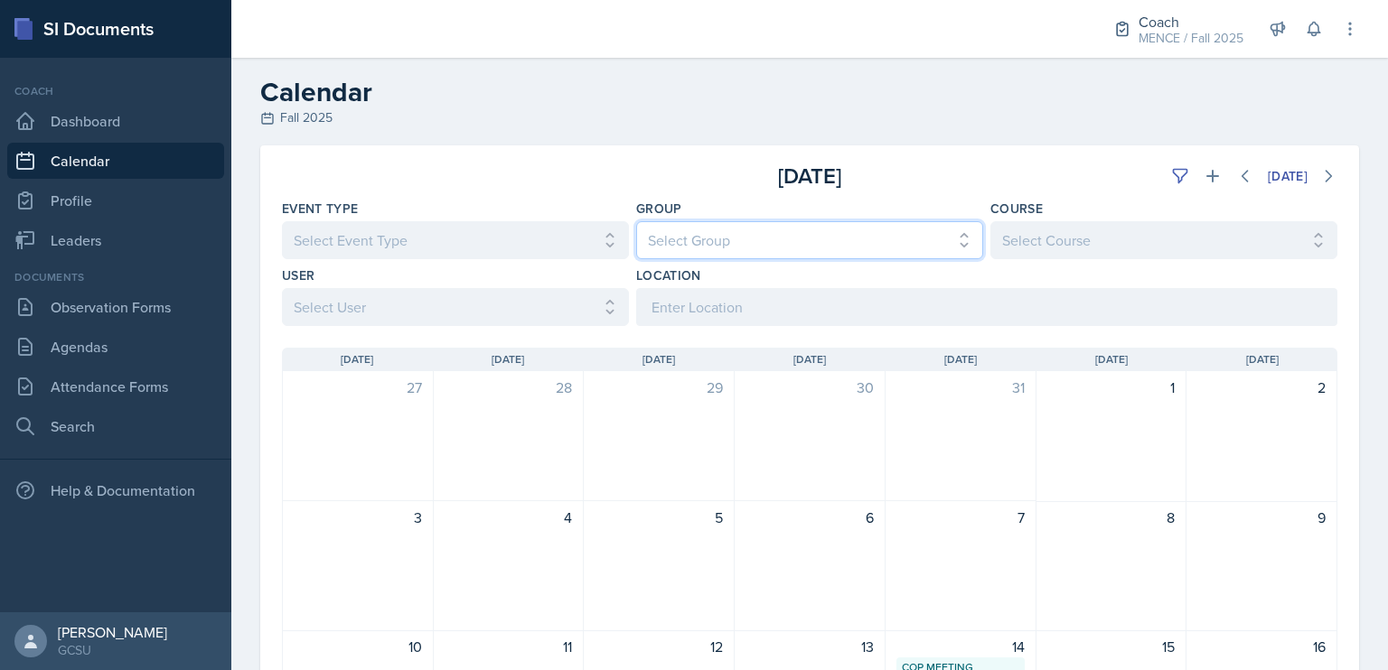
click at [800, 241] on select "Select Group All [PERSON_NAME] [PERSON_NAME] MENCE" at bounding box center [809, 240] width 347 height 38
select select "5ab81a1d-63dd-4c15-ab99-dbb949256b68"
click at [636, 221] on select "Select Group All [PERSON_NAME] [PERSON_NAME] MENCE" at bounding box center [809, 240] width 347 height 38
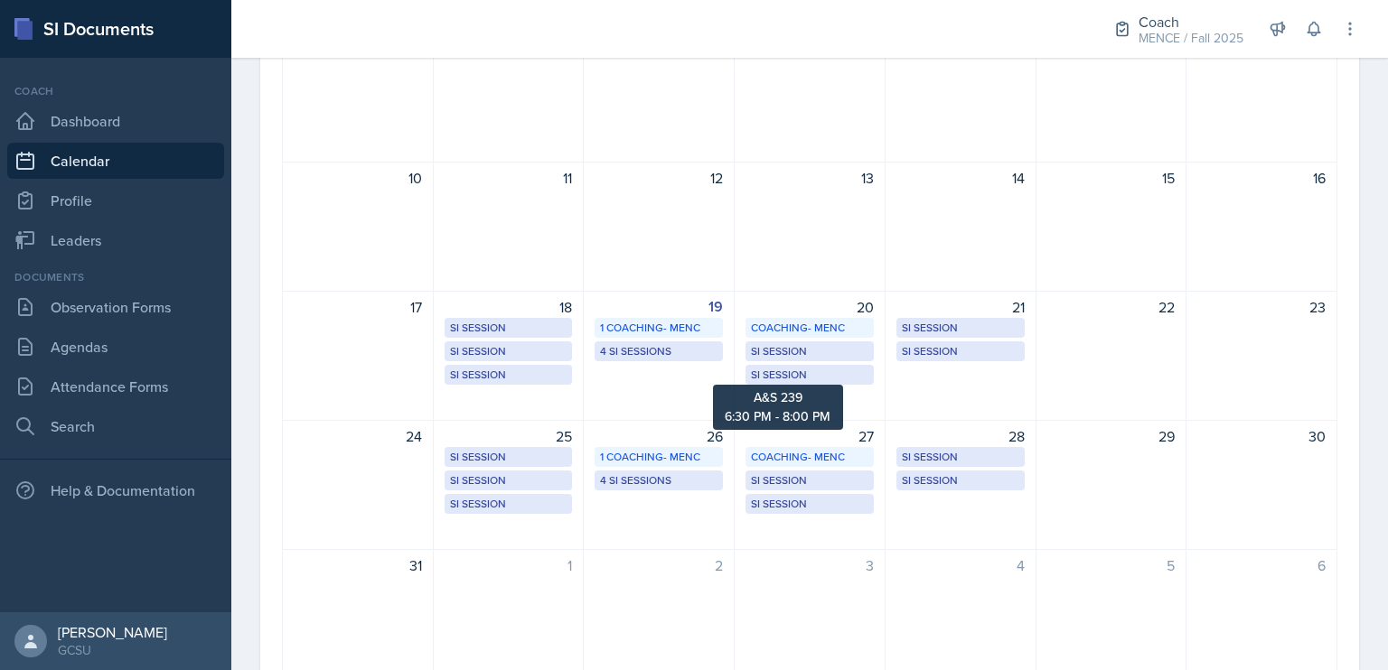
scroll to position [542, 0]
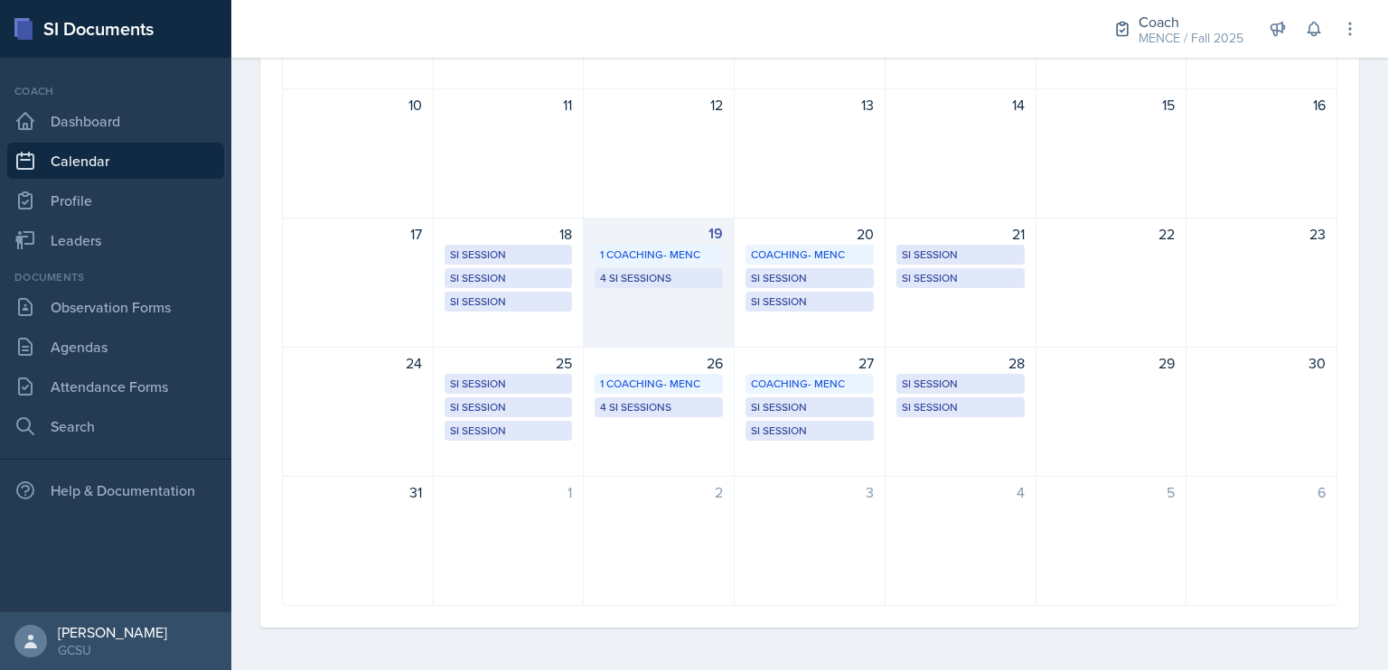
click at [675, 313] on div "19 1 Coaching- MENC 4 SI Sessions" at bounding box center [659, 283] width 151 height 130
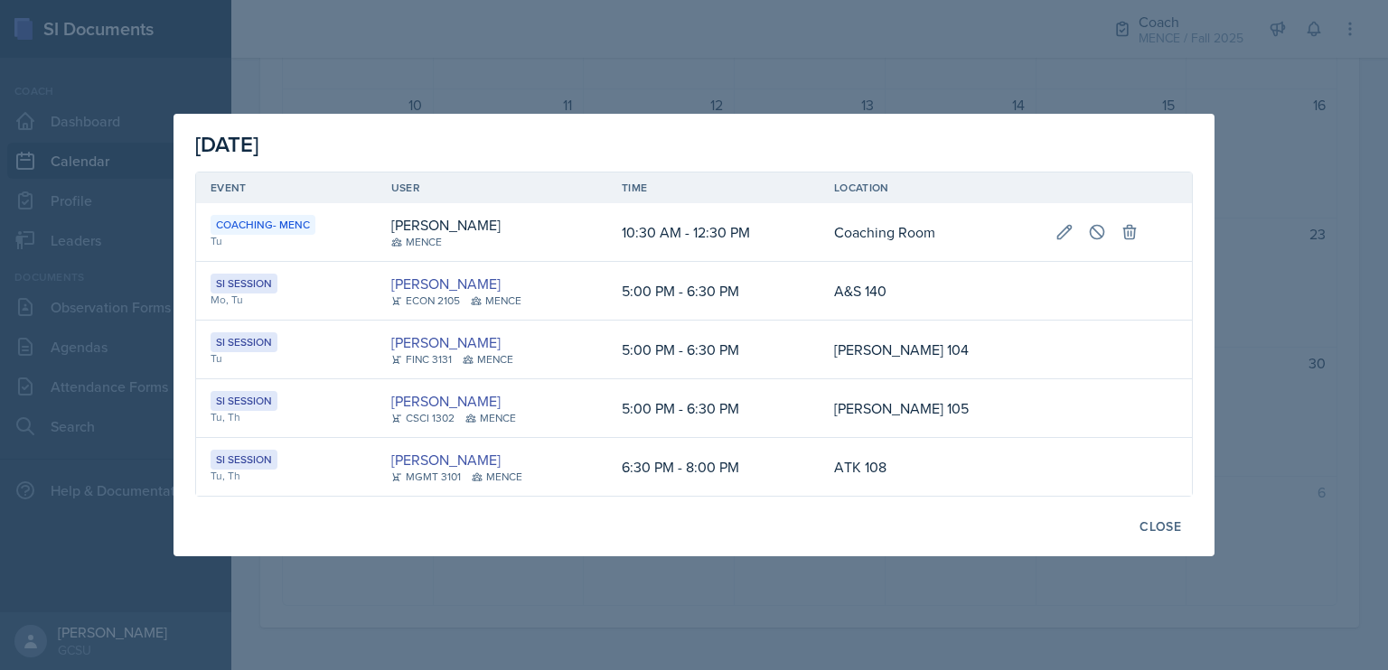
click at [716, 608] on div at bounding box center [694, 335] width 1388 height 670
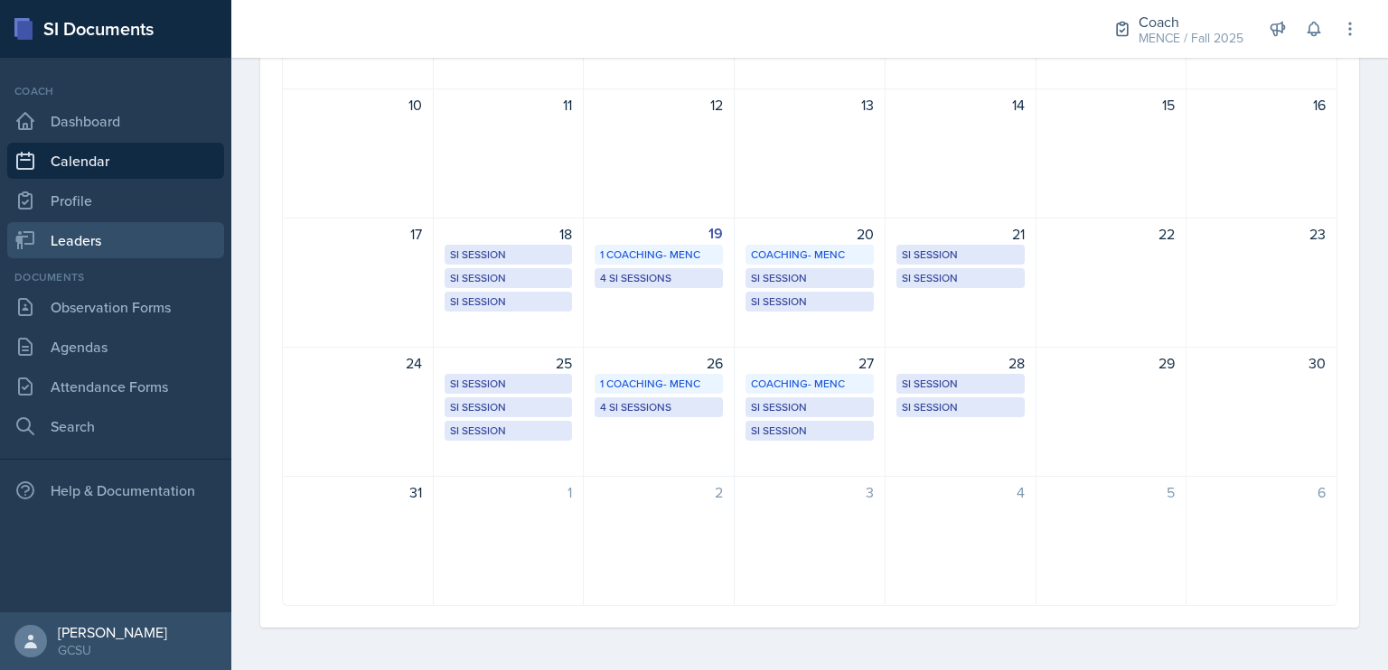
click at [119, 232] on link "Leaders" at bounding box center [115, 240] width 217 height 36
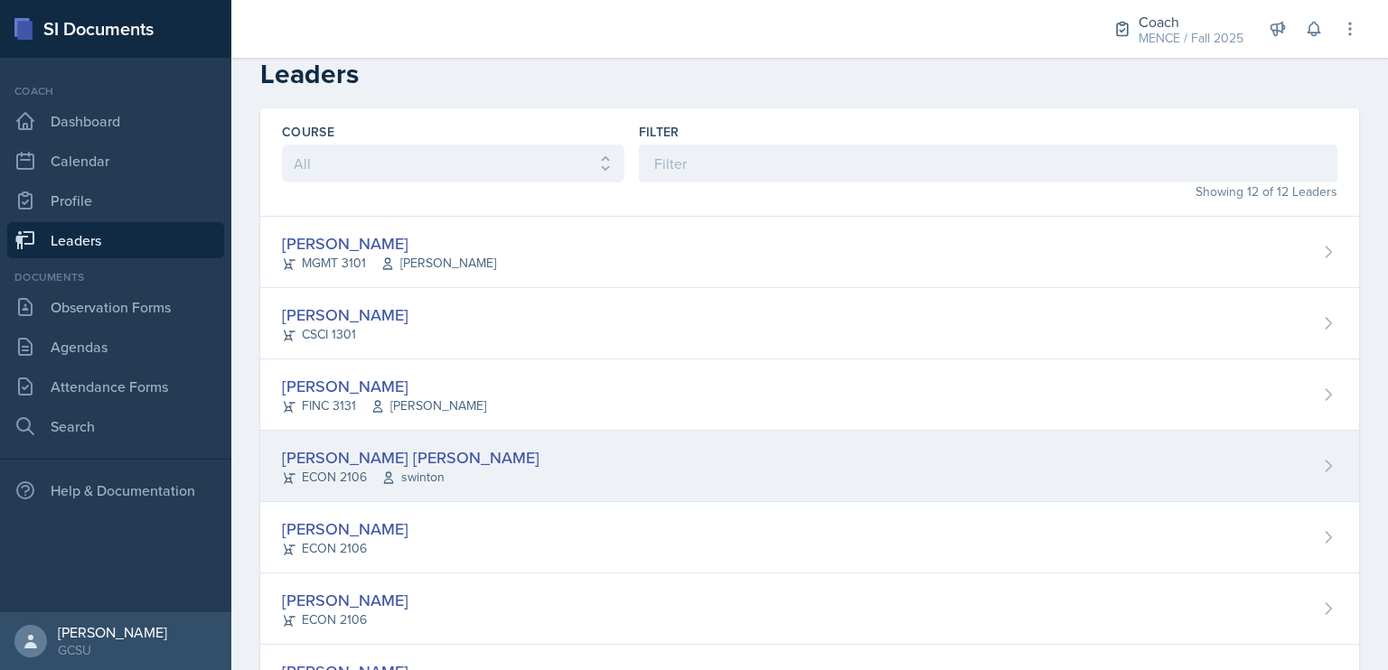
scroll to position [14, 0]
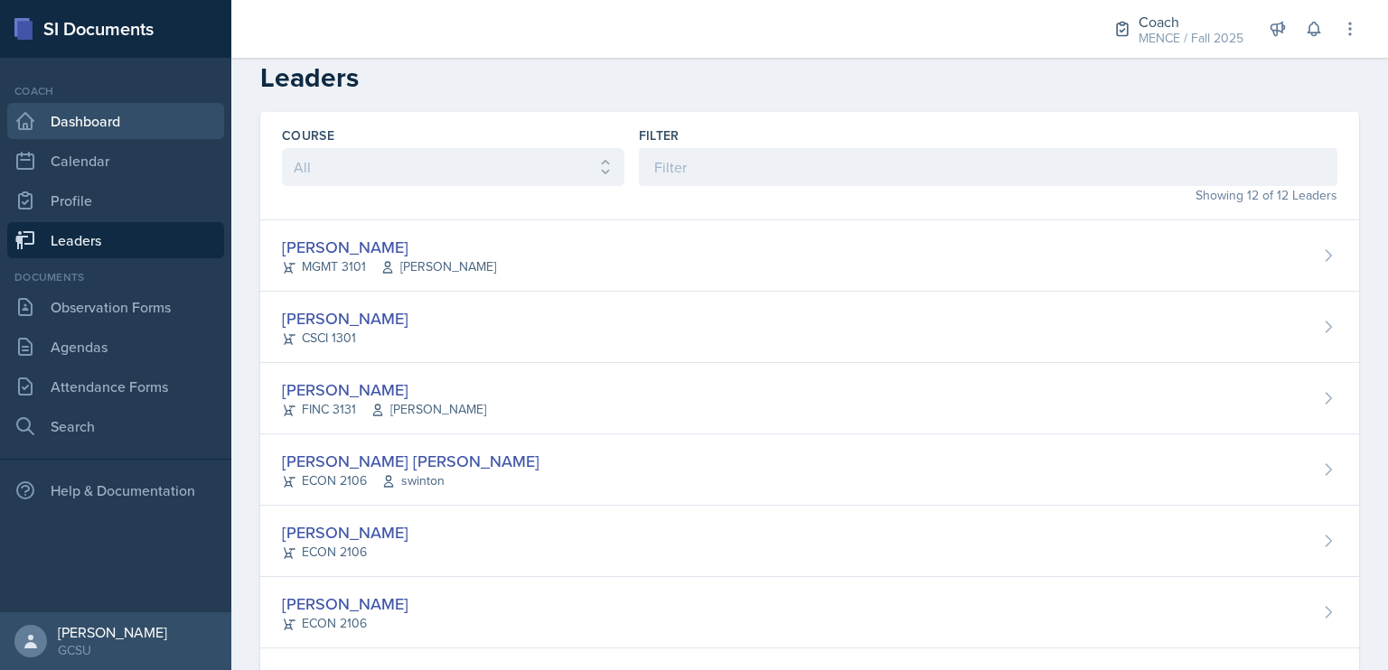
click at [124, 123] on link "Dashboard" at bounding box center [115, 121] width 217 height 36
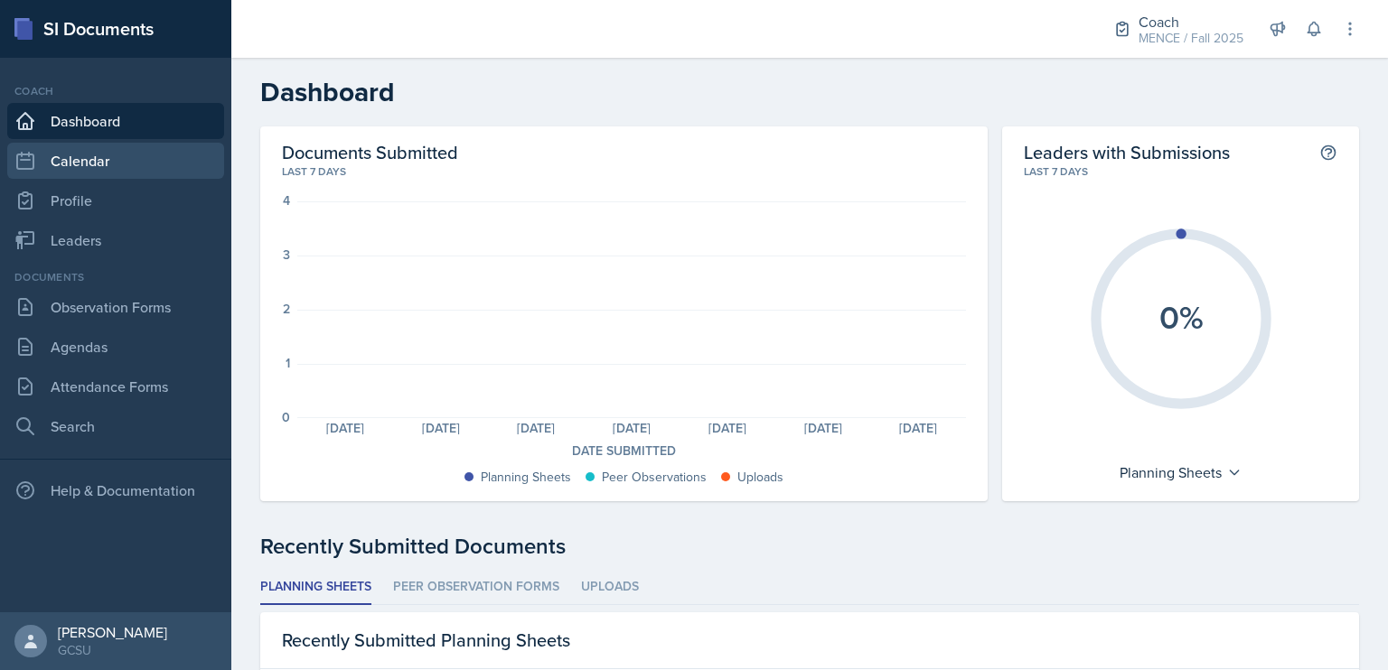
click at [101, 155] on link "Calendar" at bounding box center [115, 161] width 217 height 36
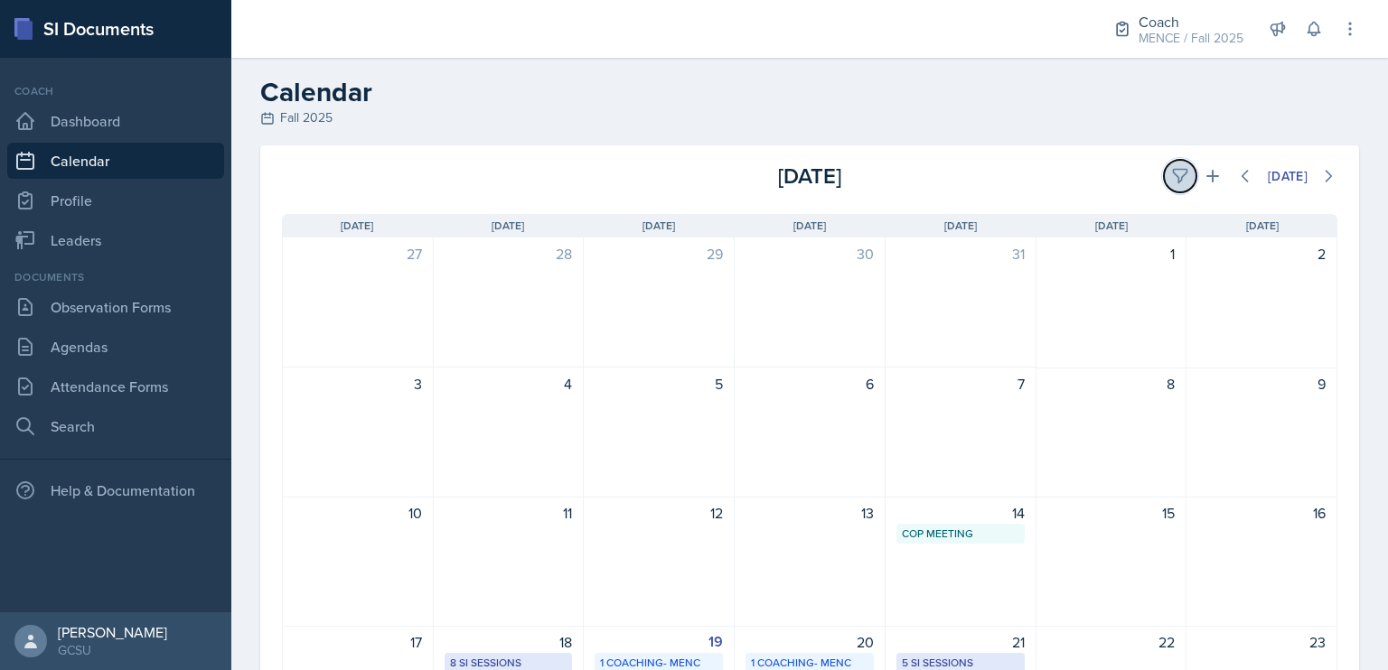
click at [1171, 173] on icon at bounding box center [1180, 176] width 18 height 18
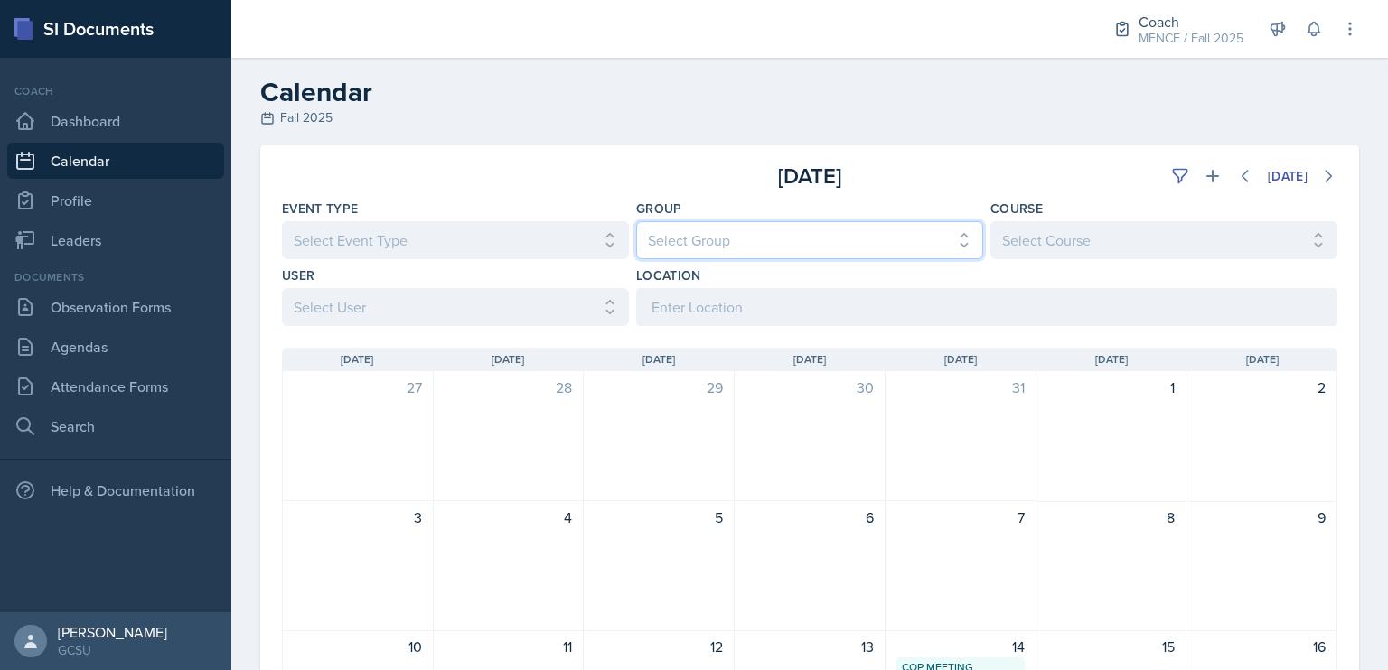
click at [838, 226] on select "Select Group All [PERSON_NAME] [PERSON_NAME] MENCE" at bounding box center [809, 240] width 347 height 38
select select "5ab81a1d-63dd-4c15-ab99-dbb949256b68"
click at [636, 221] on select "Select Group All [PERSON_NAME] [PERSON_NAME] MENCE" at bounding box center [809, 240] width 347 height 38
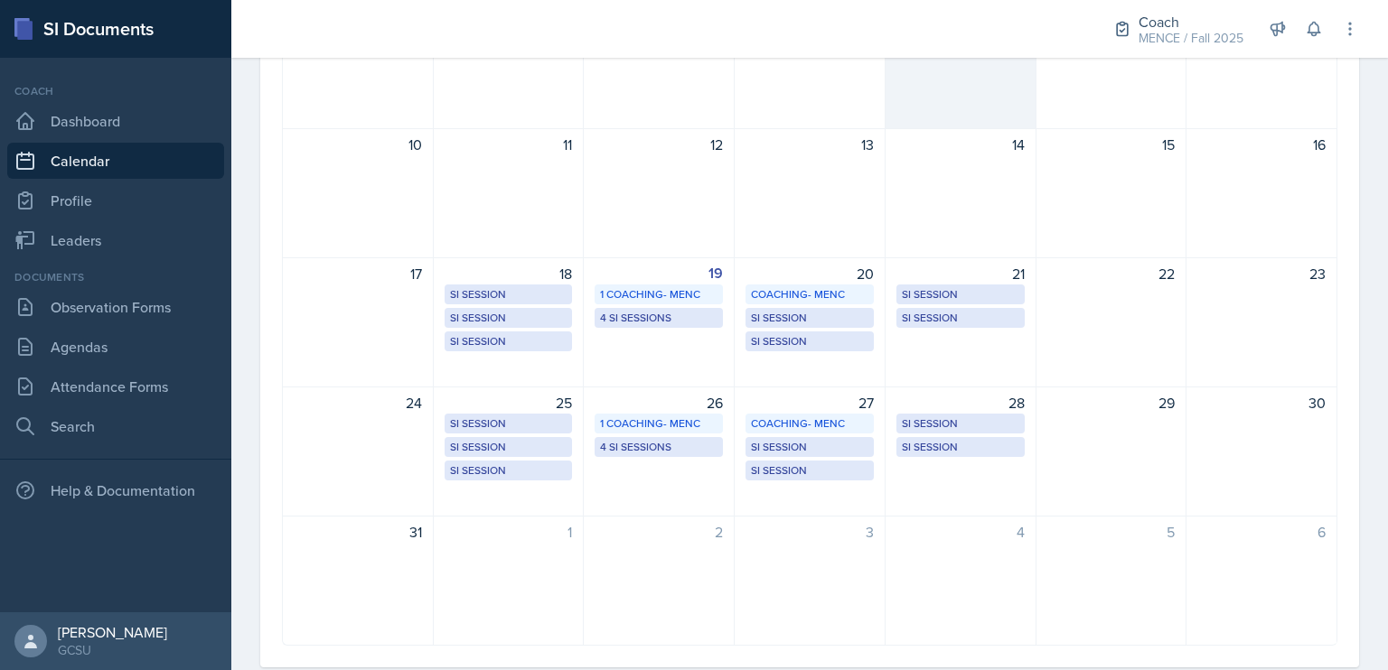
scroll to position [506, 0]
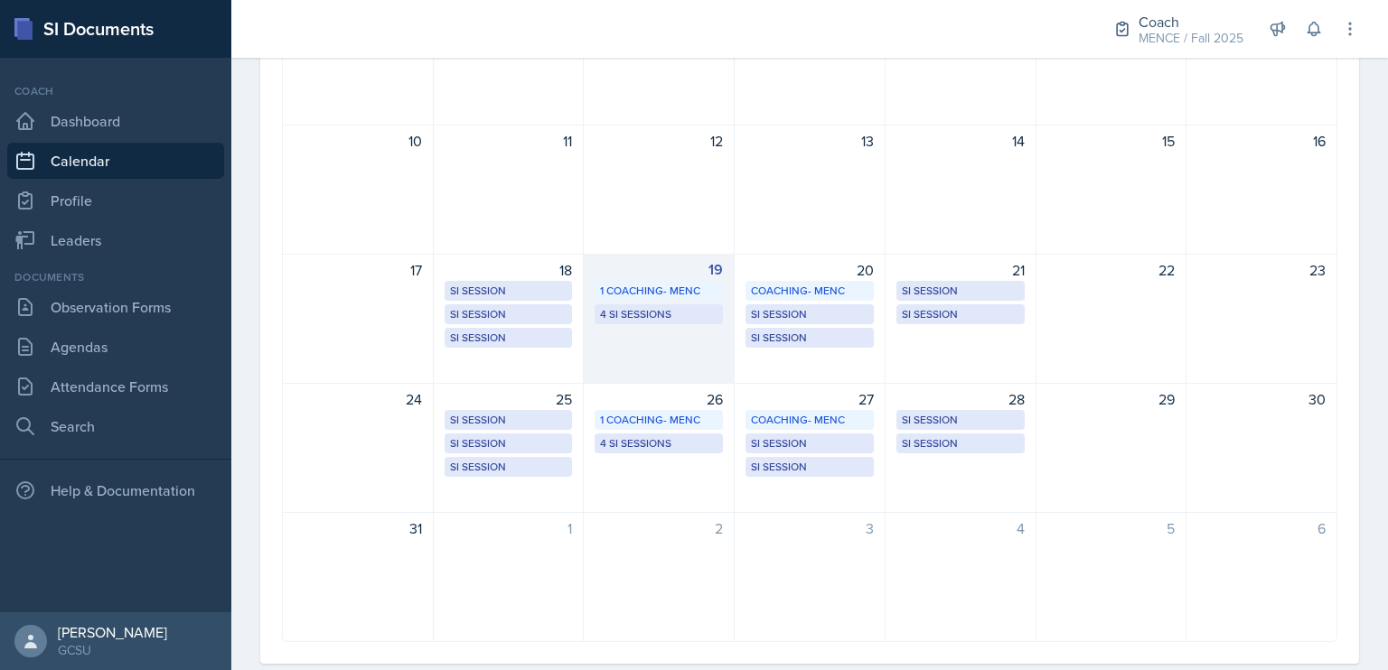
click at [609, 334] on div "19 1 Coaching- MENC 4 SI Sessions" at bounding box center [659, 319] width 151 height 130
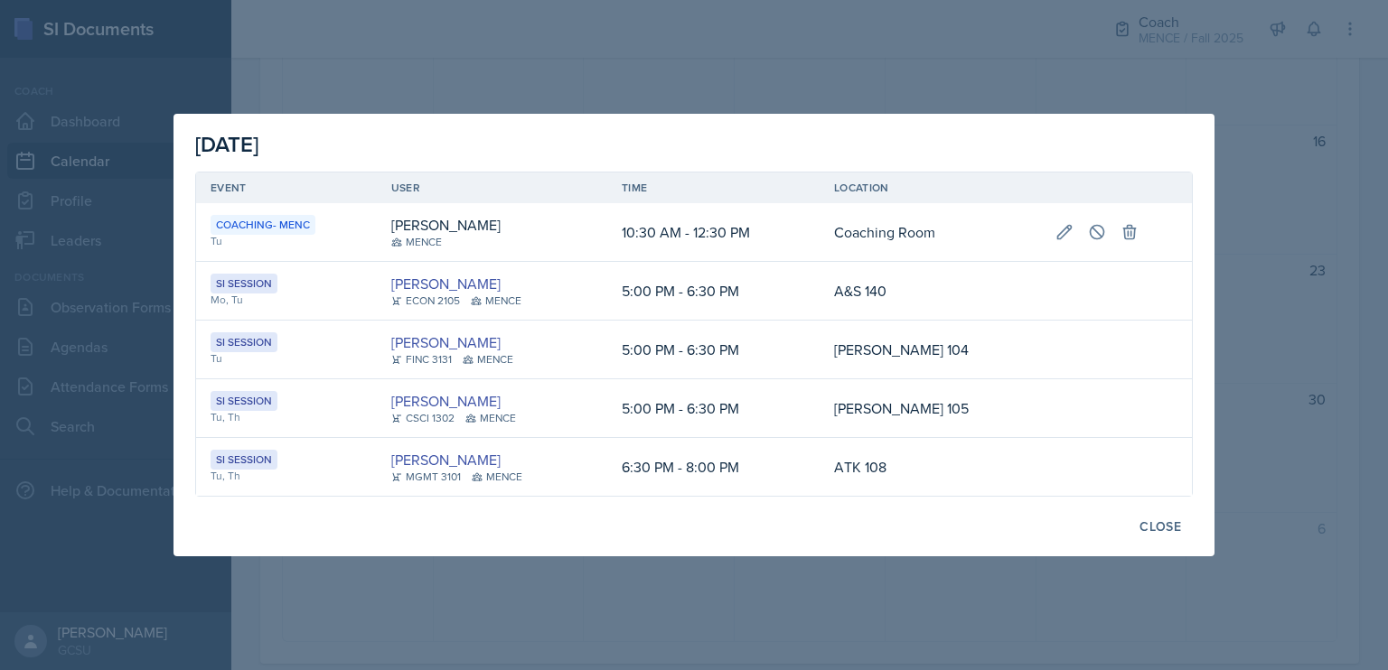
click at [788, 597] on div at bounding box center [694, 335] width 1388 height 670
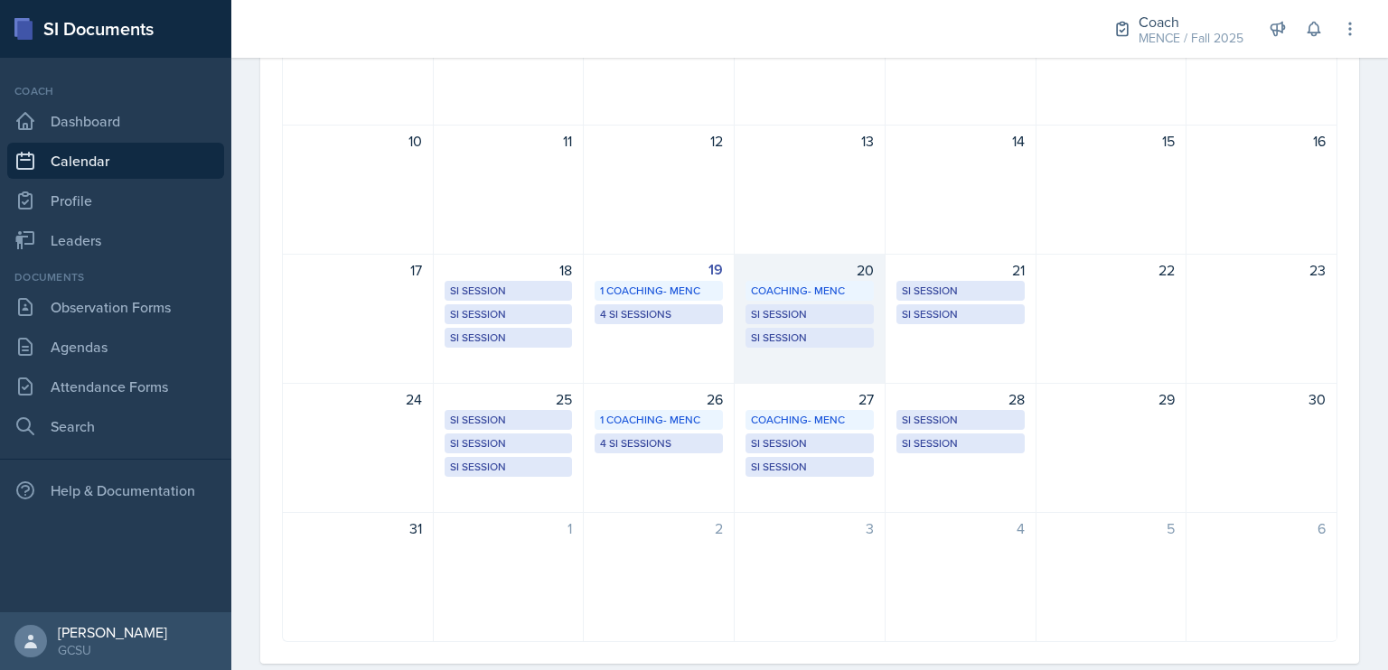
click at [812, 351] on div "20 Coaching- MENC Coaching Room 10:00 AM - 12:00 PM SI Session A&S 254 (CSCI 13…" at bounding box center [810, 319] width 151 height 130
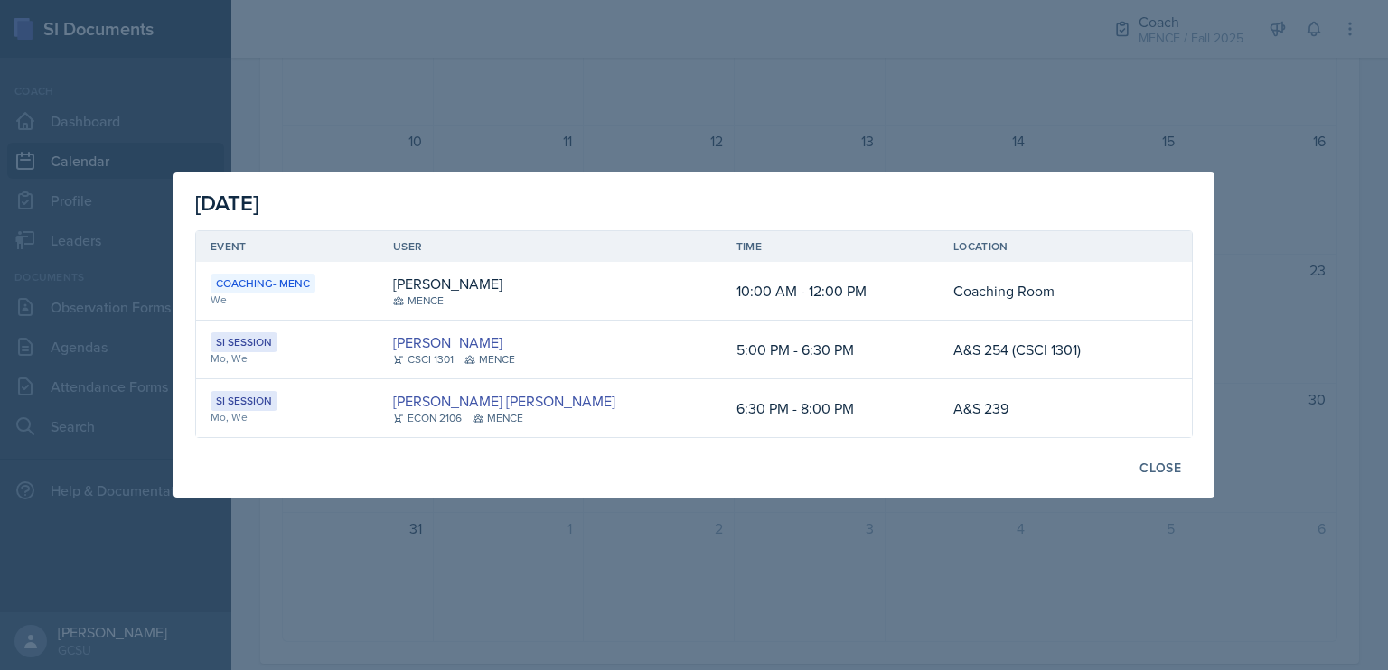
click at [773, 591] on div at bounding box center [694, 335] width 1388 height 670
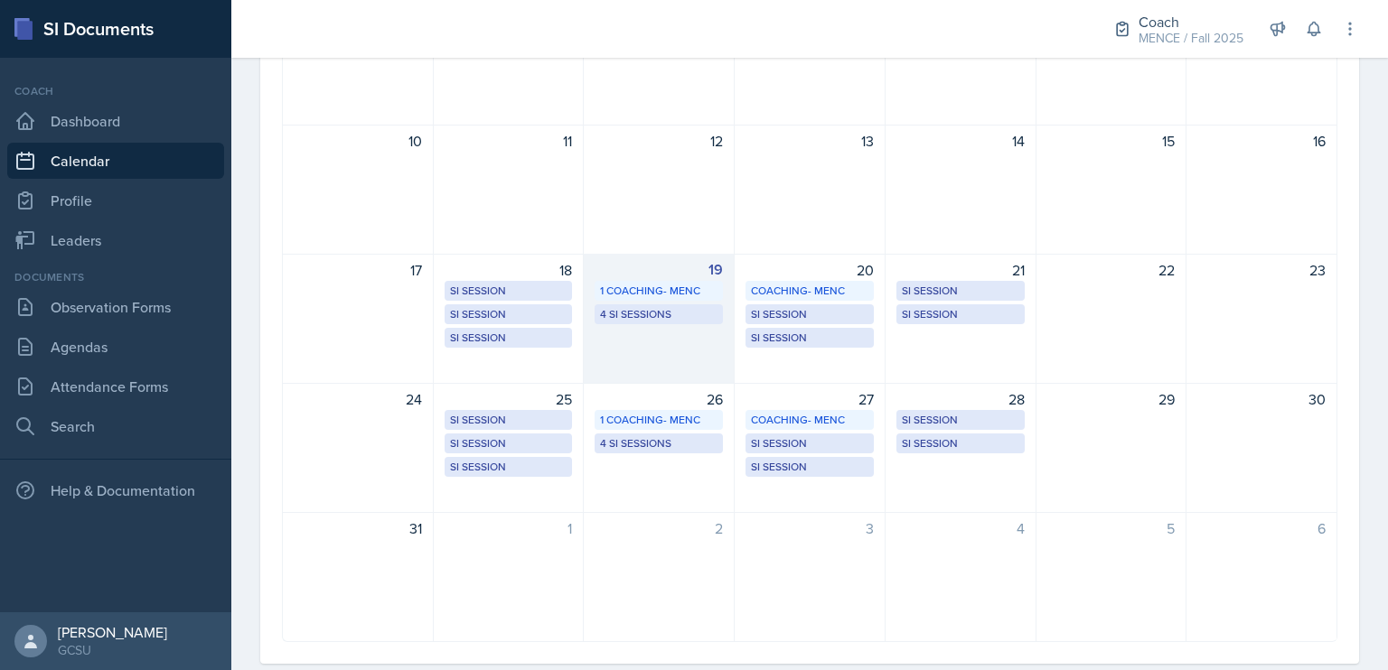
click at [635, 346] on div "19 1 Coaching- MENC 4 SI Sessions" at bounding box center [659, 319] width 151 height 130
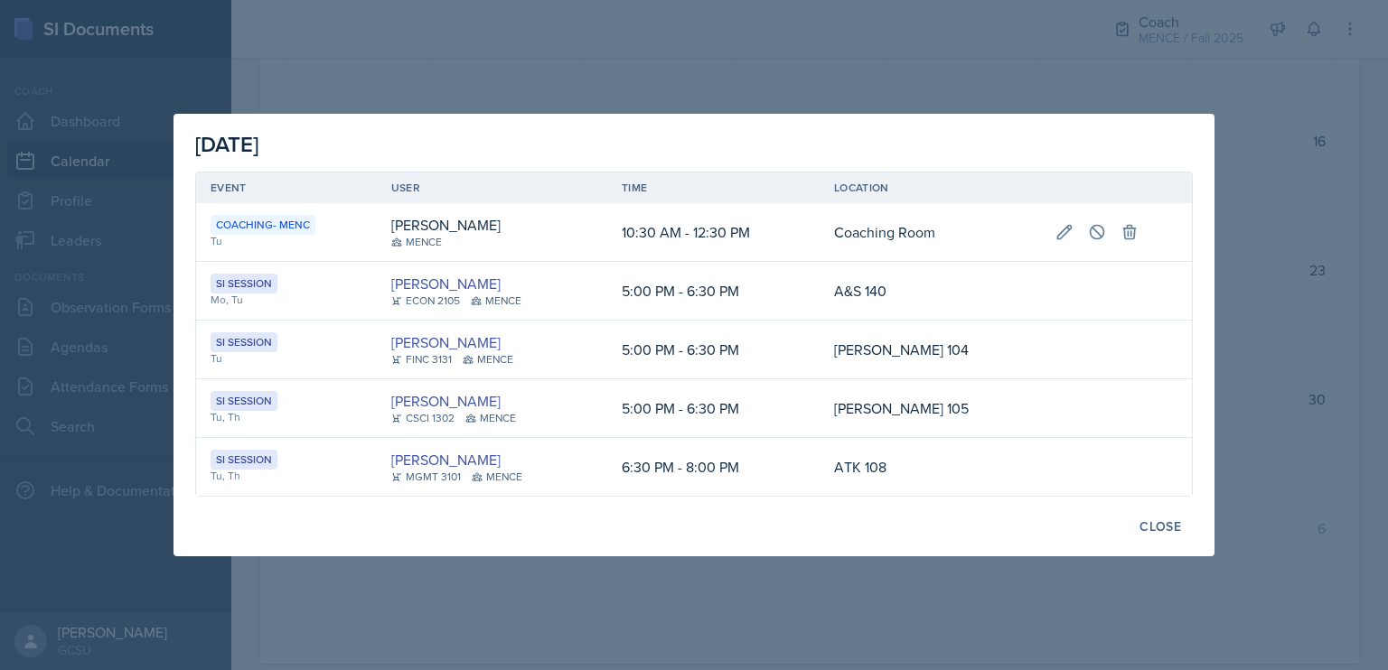
click at [618, 580] on div at bounding box center [694, 335] width 1388 height 670
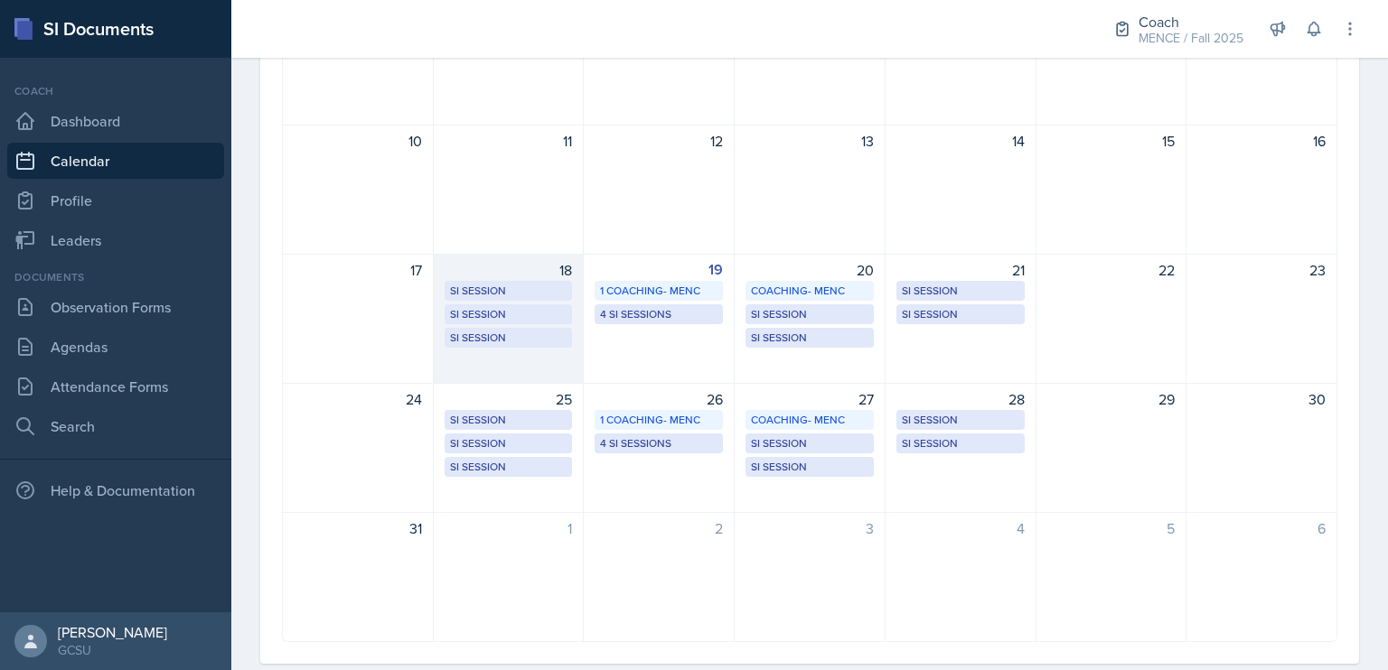
click at [533, 361] on div "18 SI Session A&S 140 5:00 PM - 6:30 PM SI Session A&S 254 (CSCI 1301) 5:00 PM …" at bounding box center [509, 319] width 151 height 130
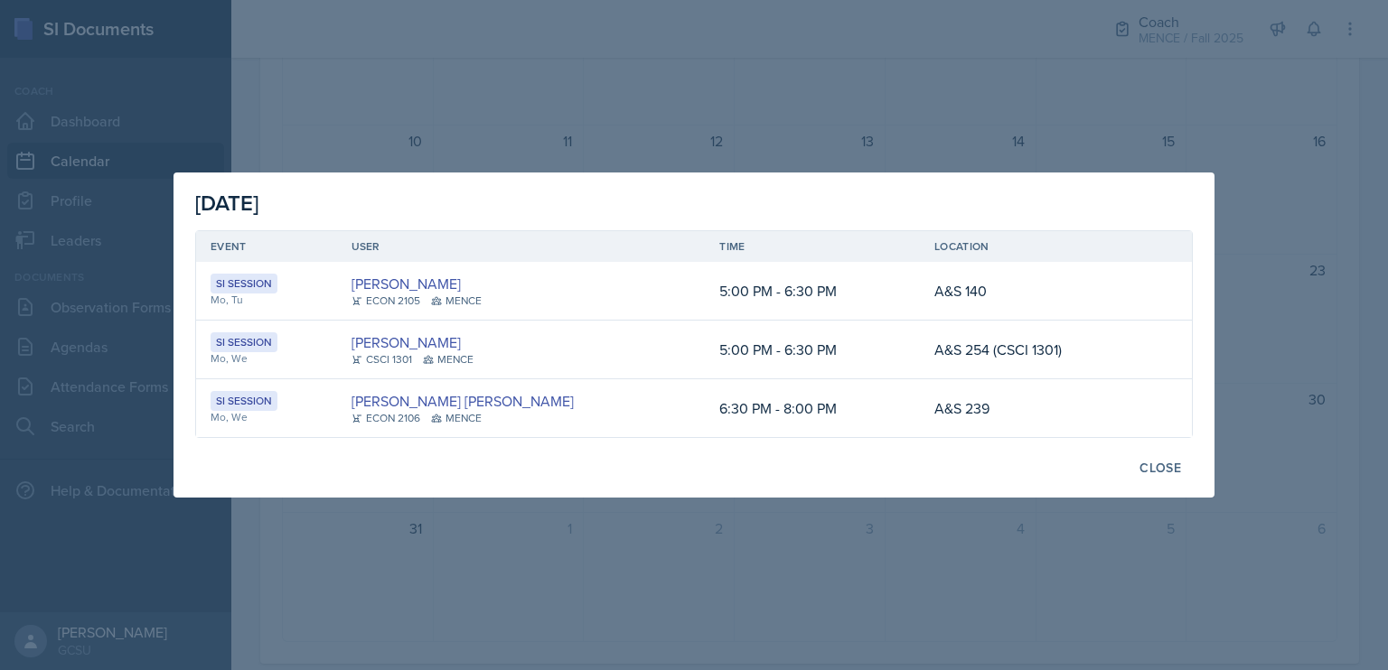
click at [802, 614] on div at bounding box center [694, 335] width 1388 height 670
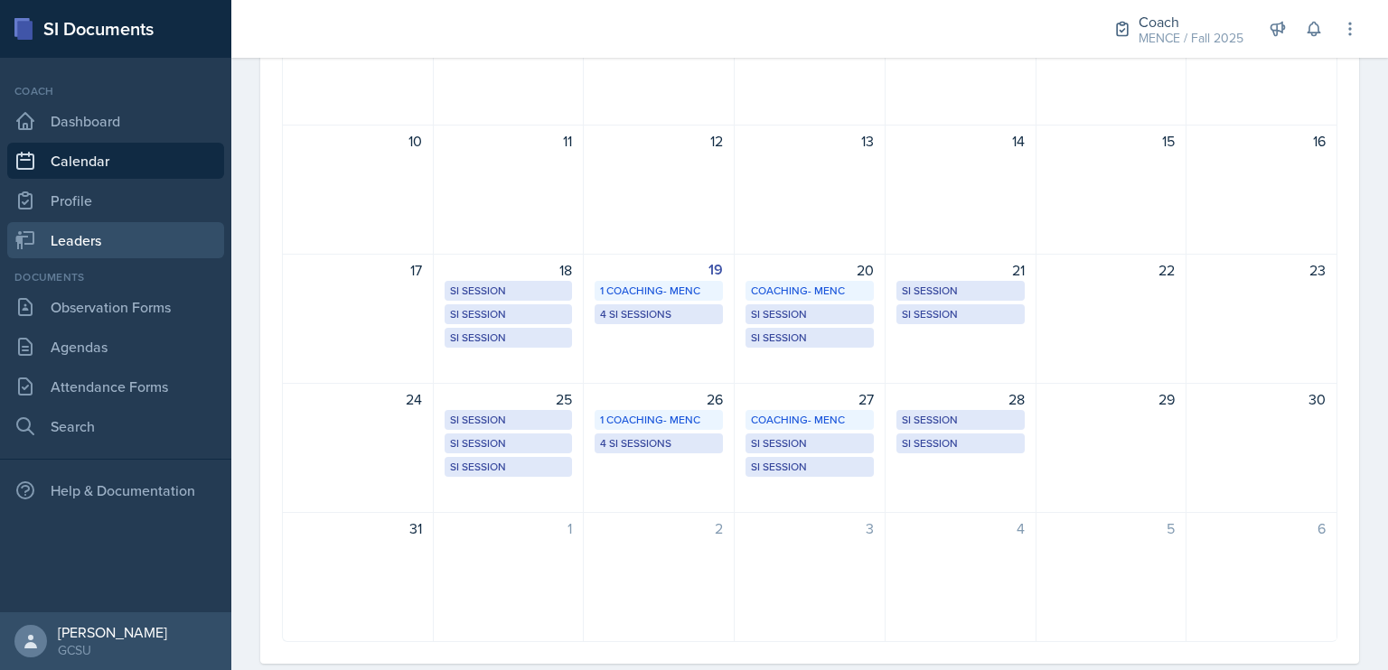
click at [103, 253] on link "Leaders" at bounding box center [115, 240] width 217 height 36
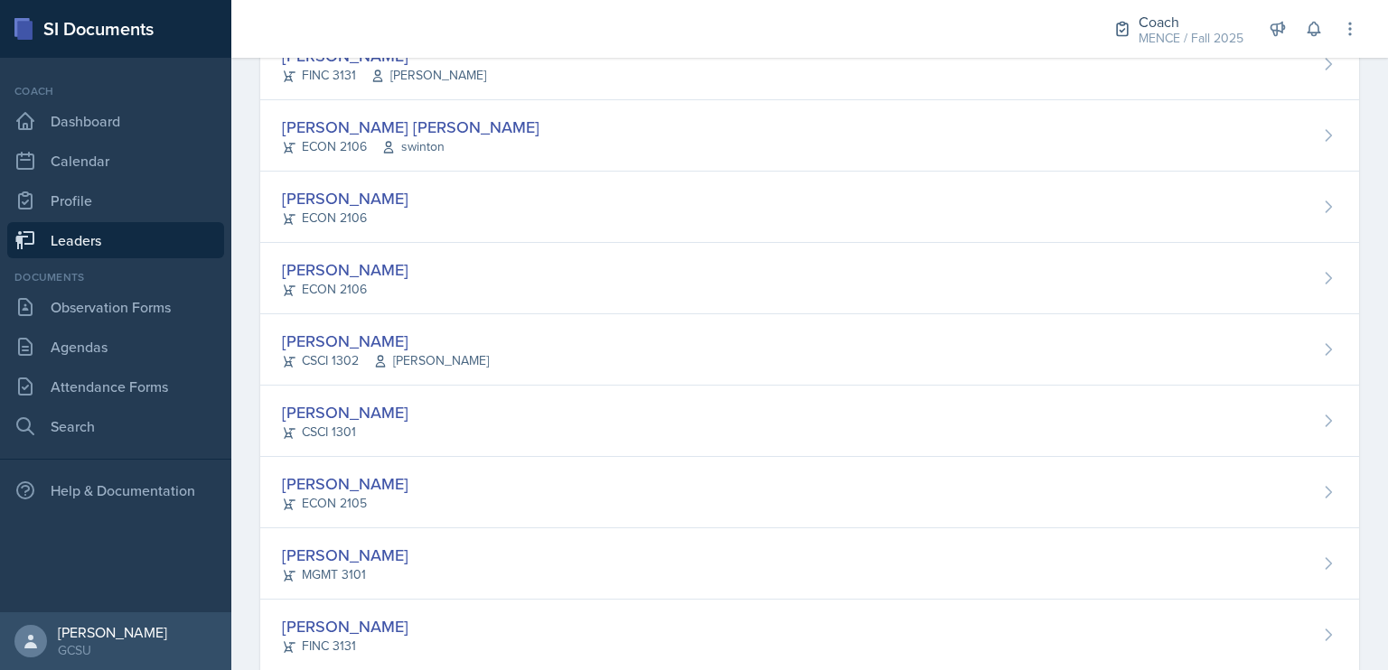
scroll to position [461, 0]
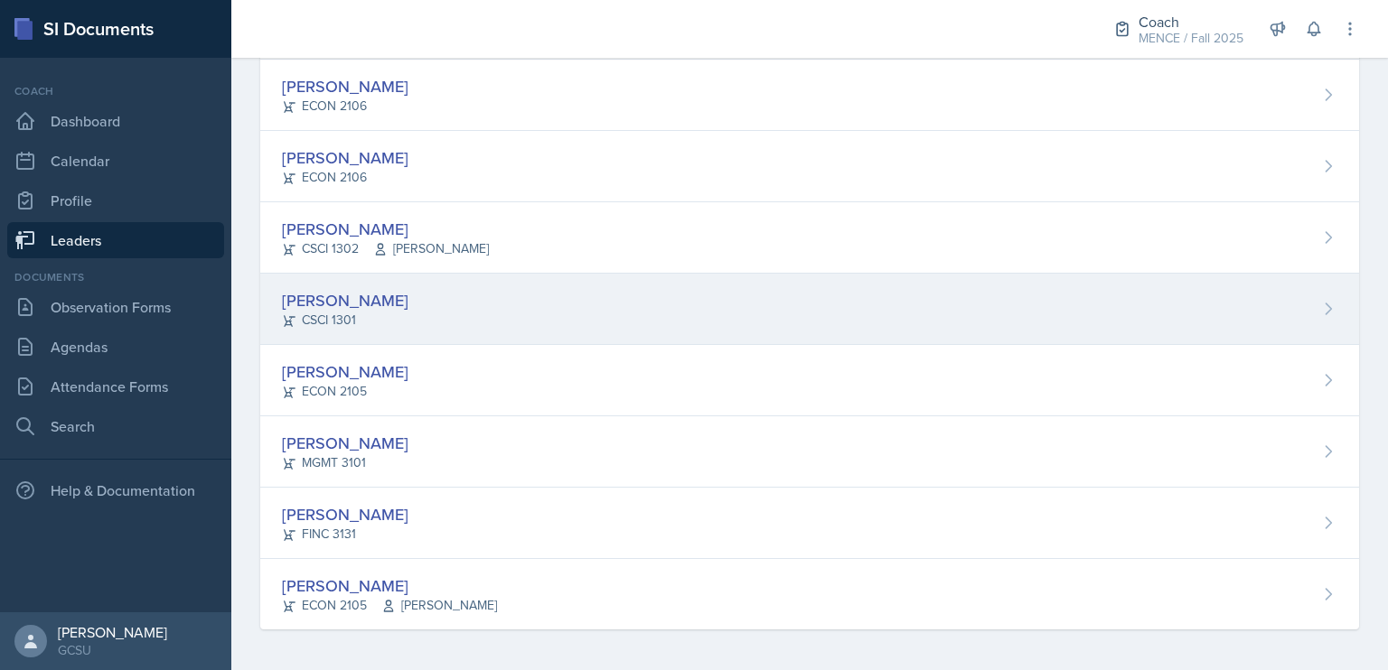
click at [482, 309] on div "[PERSON_NAME] CSCI 1301" at bounding box center [809, 309] width 1099 height 71
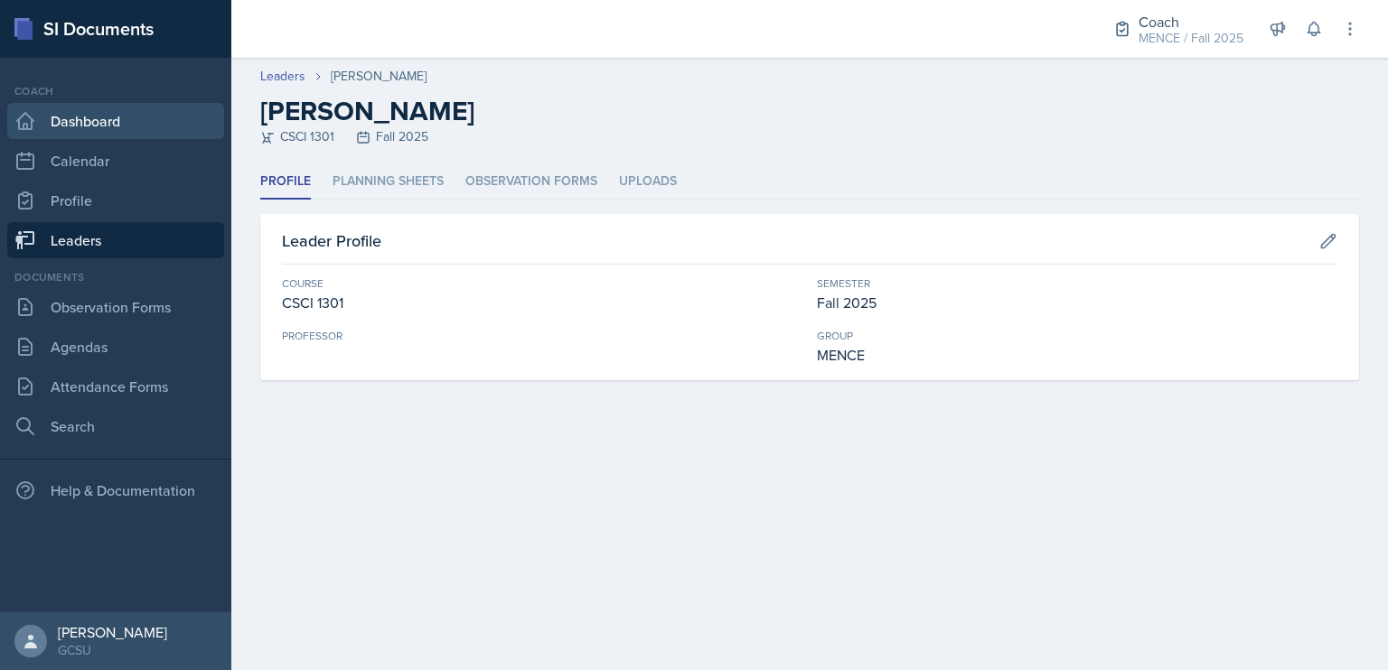
click at [99, 117] on link "Dashboard" at bounding box center [115, 121] width 217 height 36
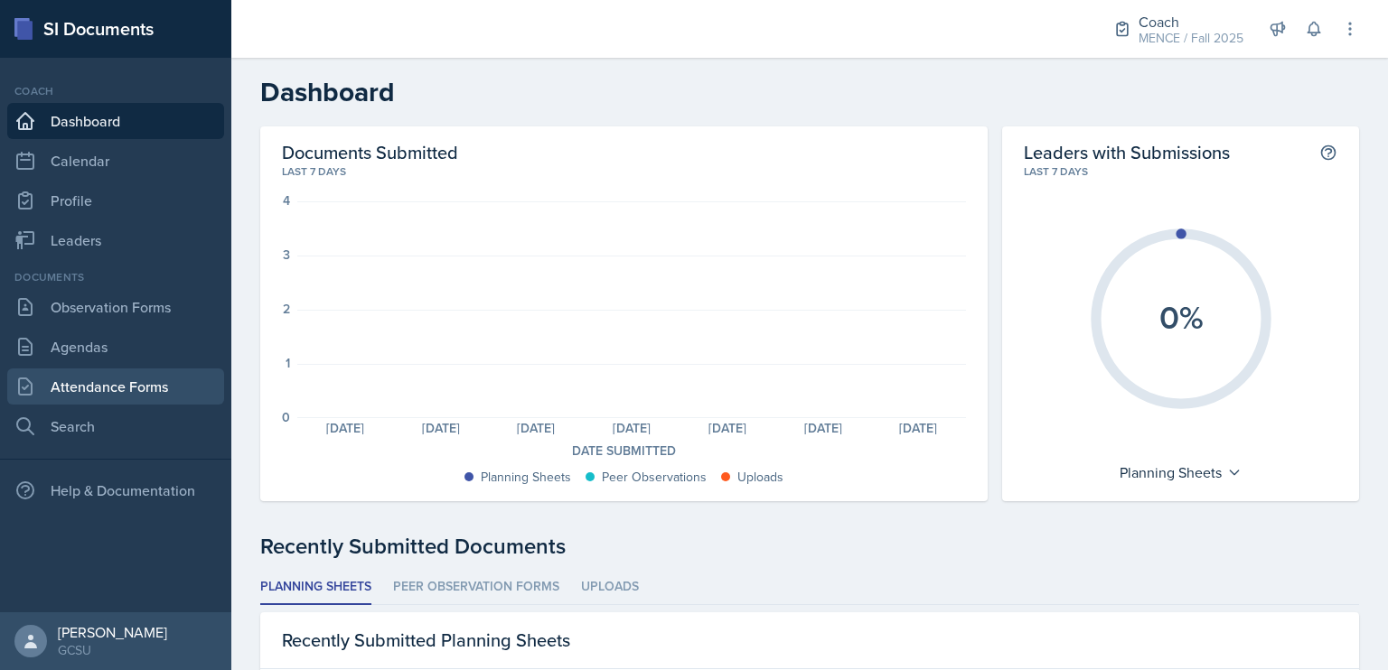
click at [125, 386] on link "Attendance Forms" at bounding box center [115, 387] width 217 height 36
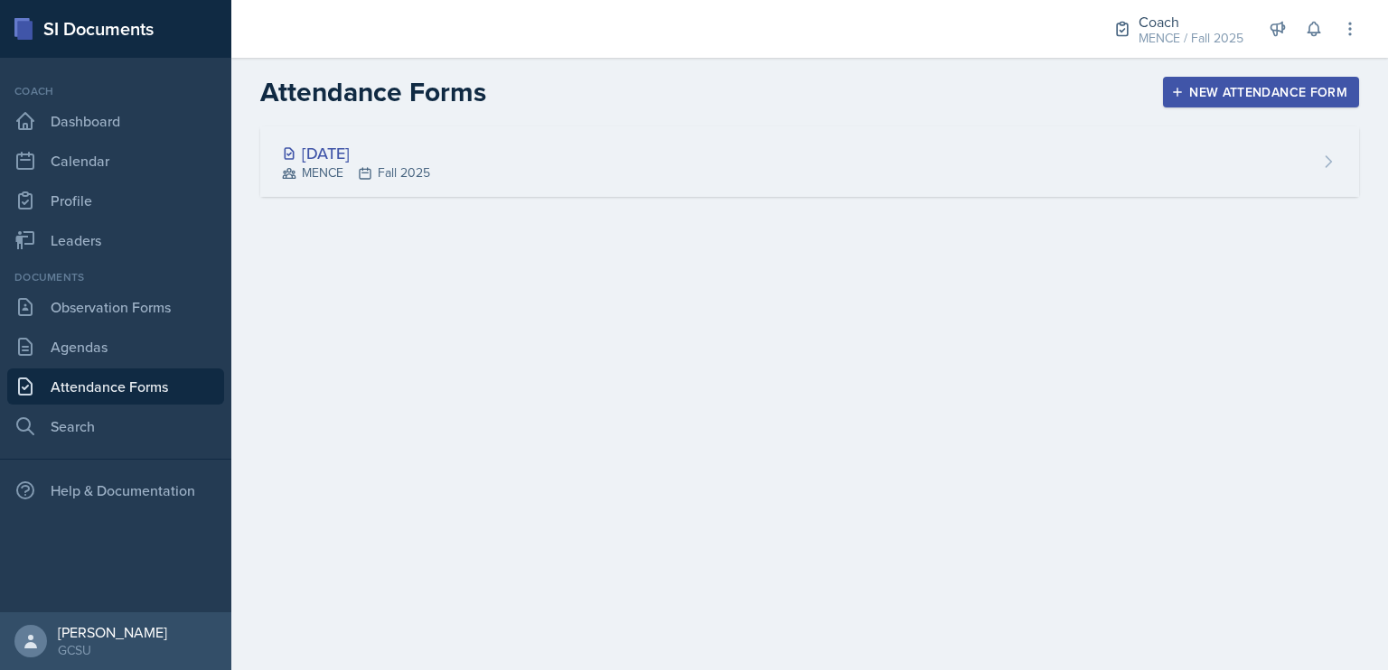
click at [463, 160] on div "[DATE] MENCE Fall 2025" at bounding box center [809, 161] width 1099 height 70
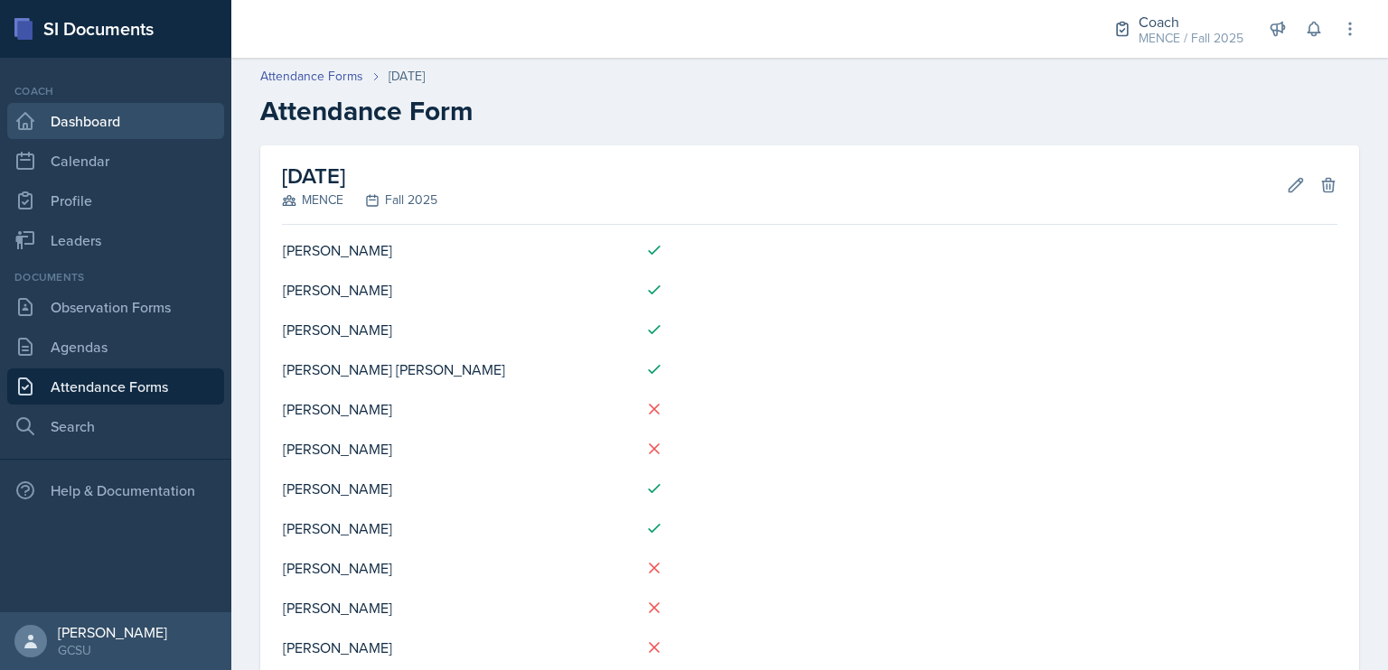
click at [83, 116] on link "Dashboard" at bounding box center [115, 121] width 217 height 36
